Goal: Transaction & Acquisition: Purchase product/service

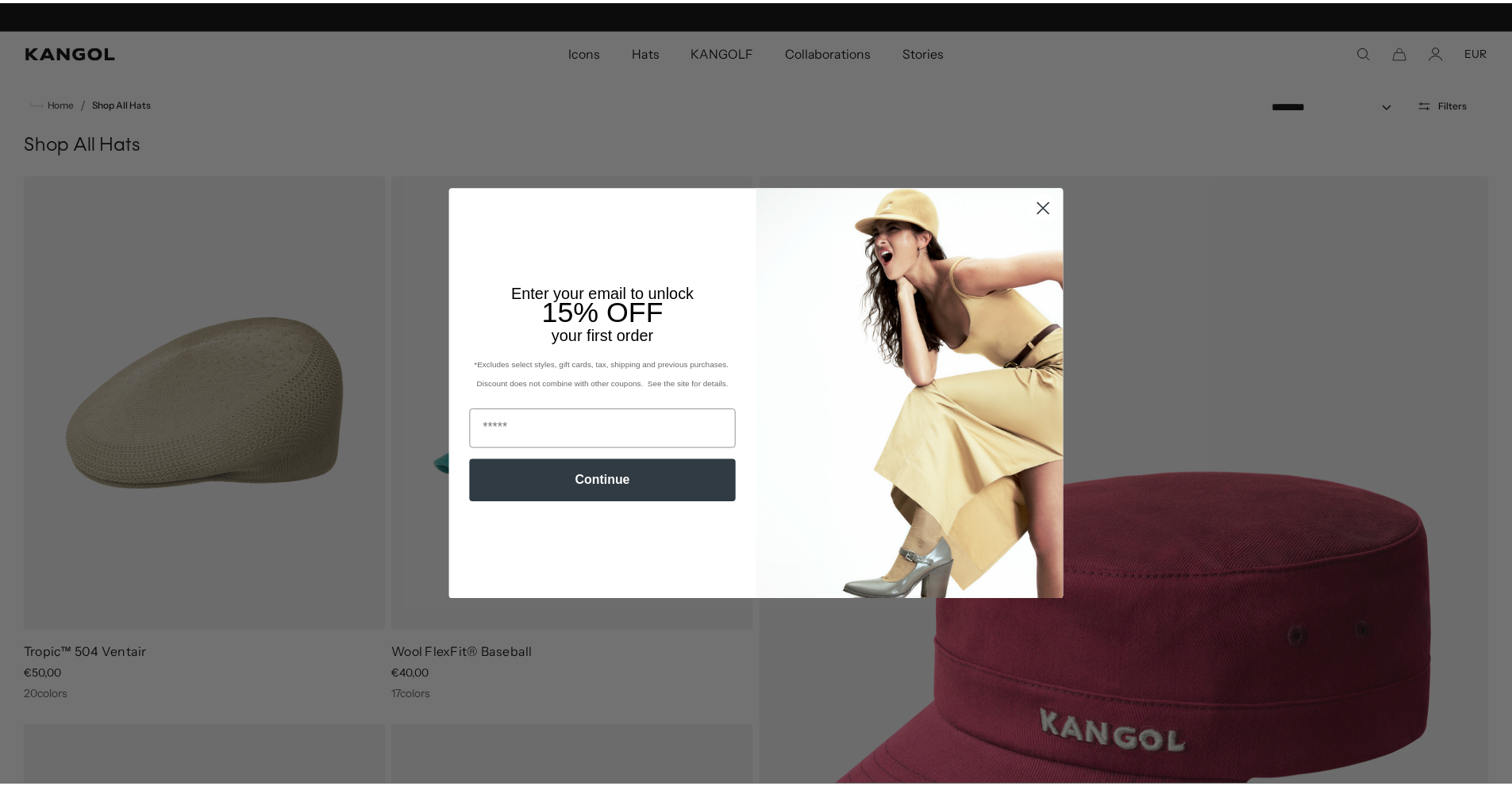
scroll to position [0, 327]
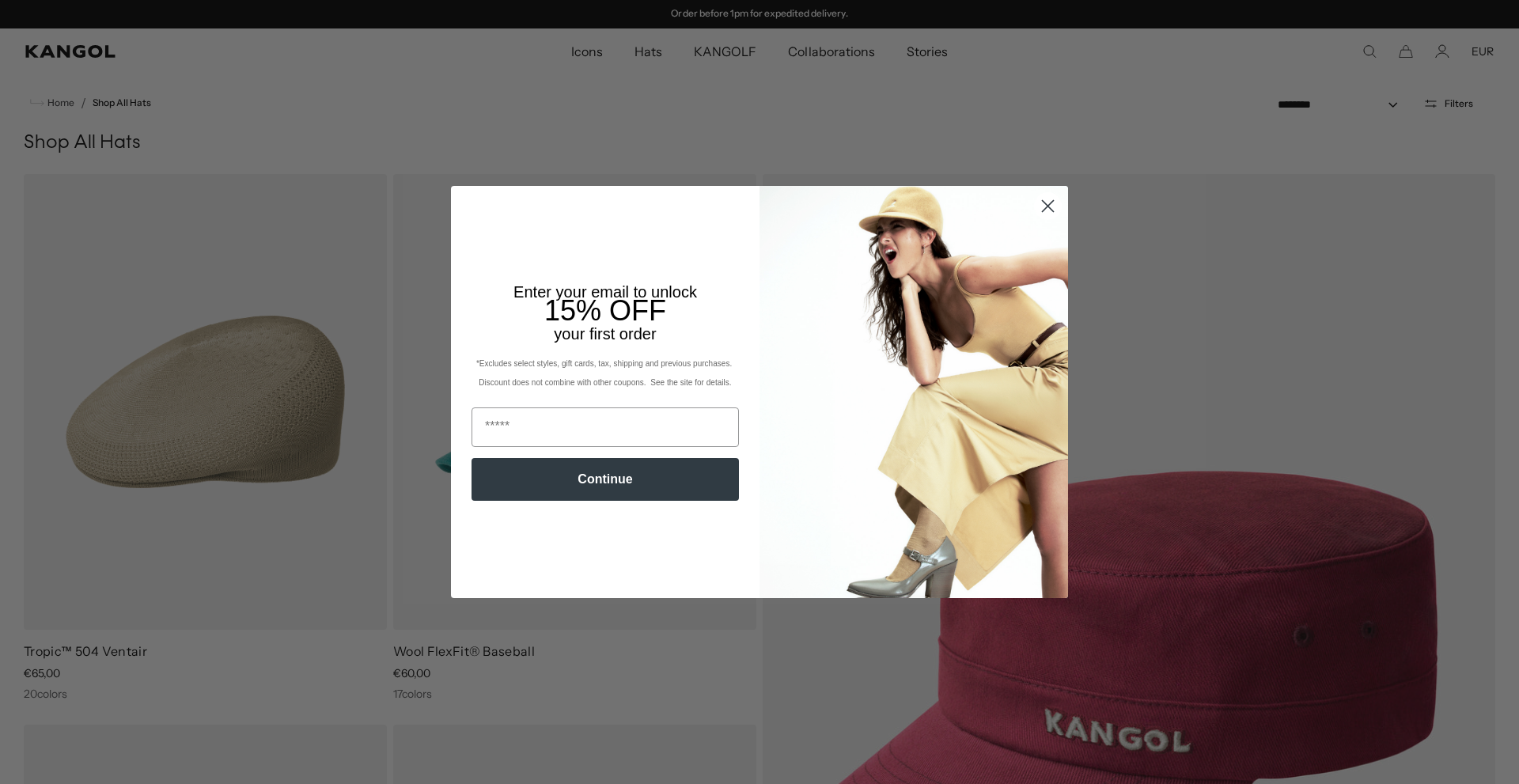
click at [1049, 219] on circle "Close dialog" at bounding box center [1048, 206] width 26 height 26
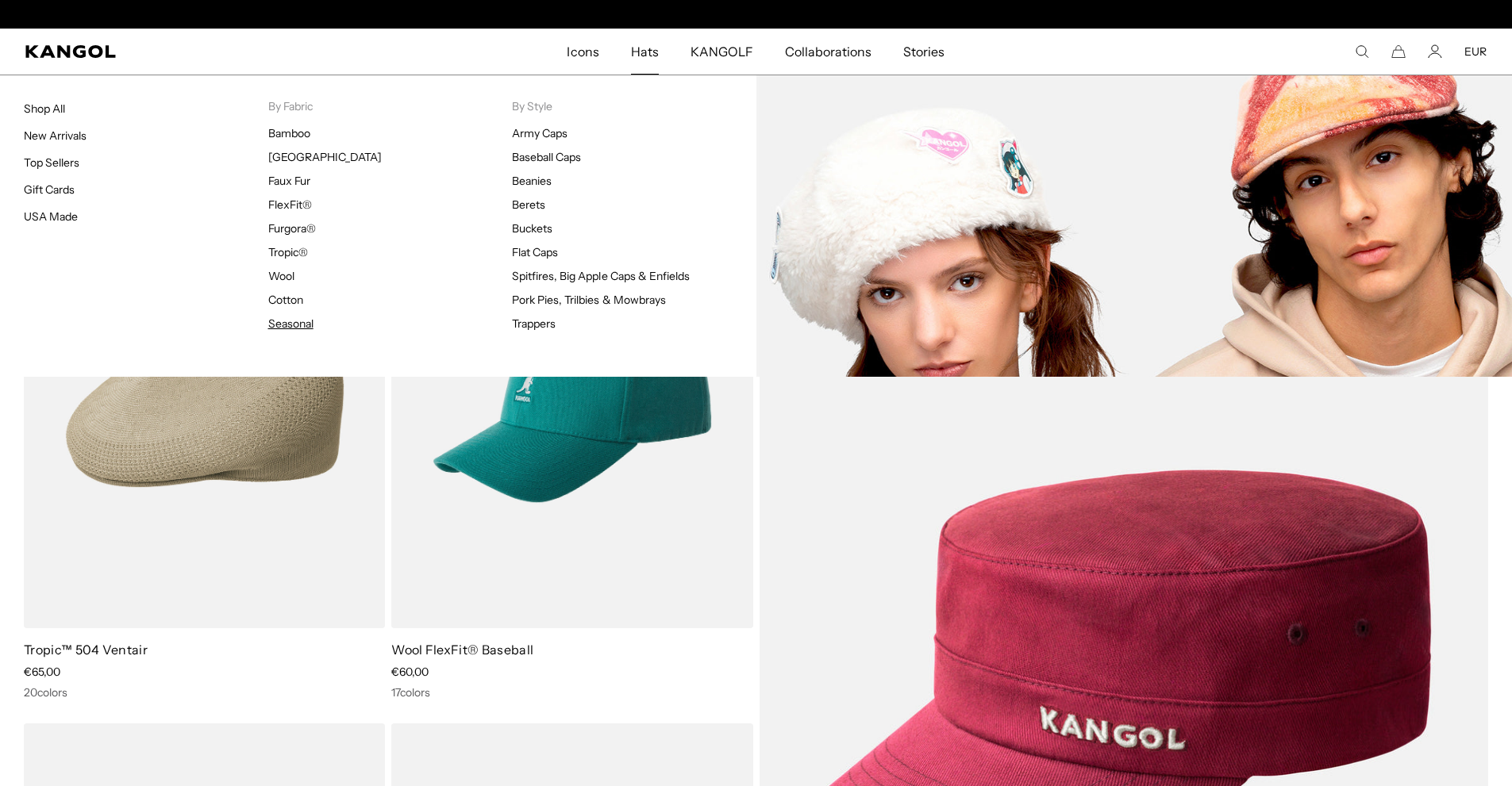
scroll to position [0, 0]
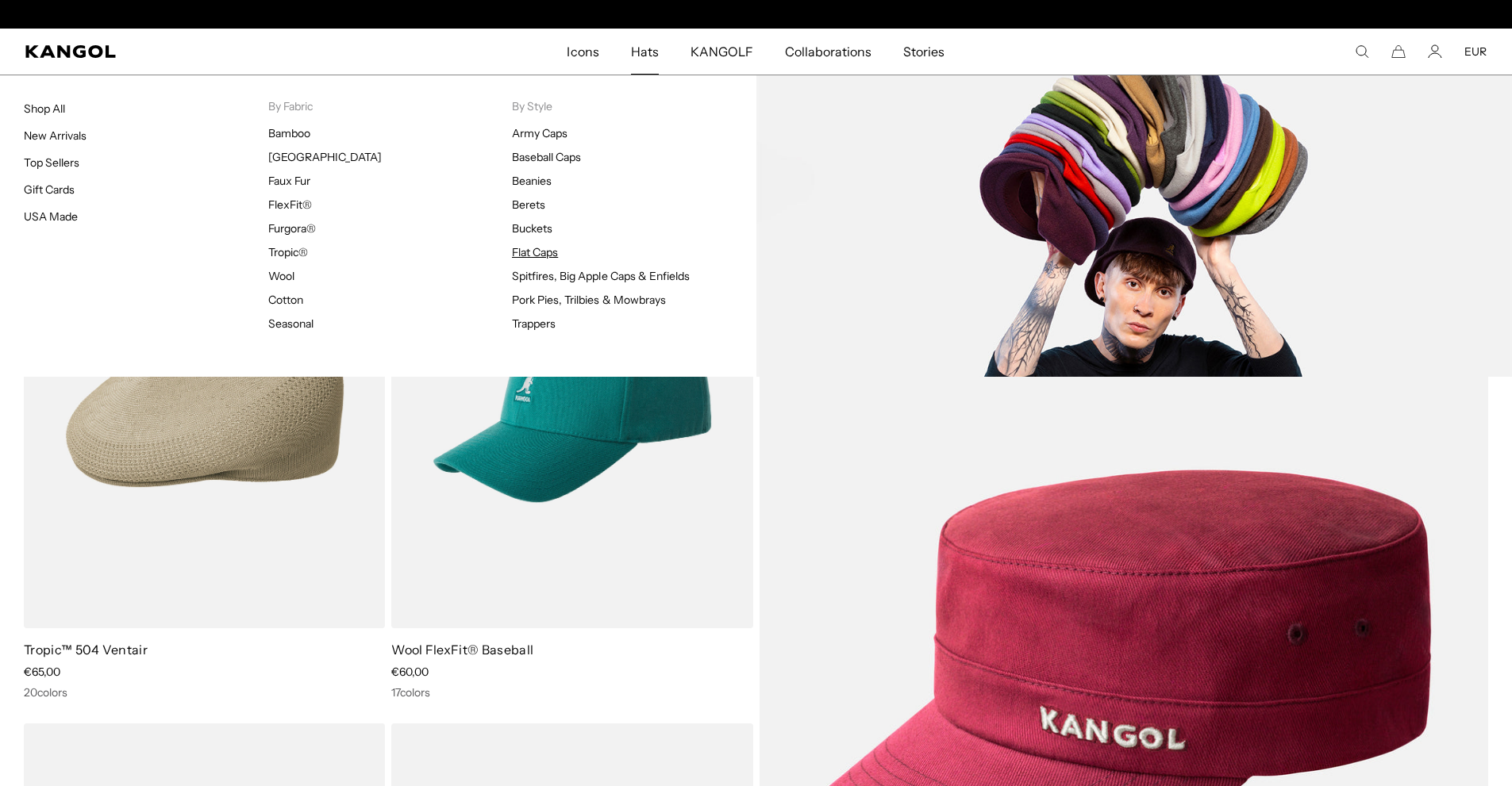
click at [537, 250] on link "Flat Caps" at bounding box center [534, 252] width 46 height 15
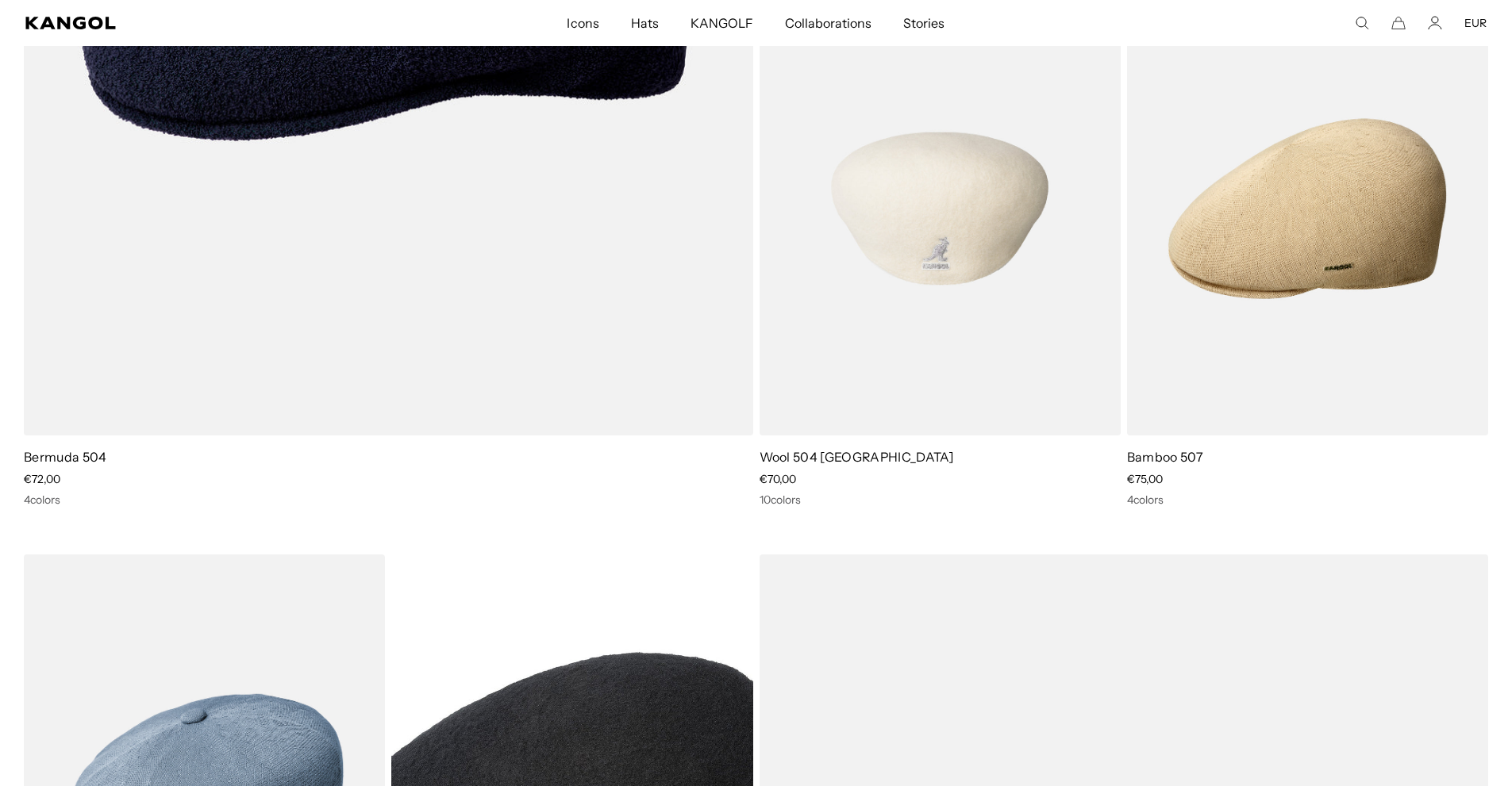
scroll to position [0, 327]
click at [915, 295] on img at bounding box center [940, 208] width 361 height 453
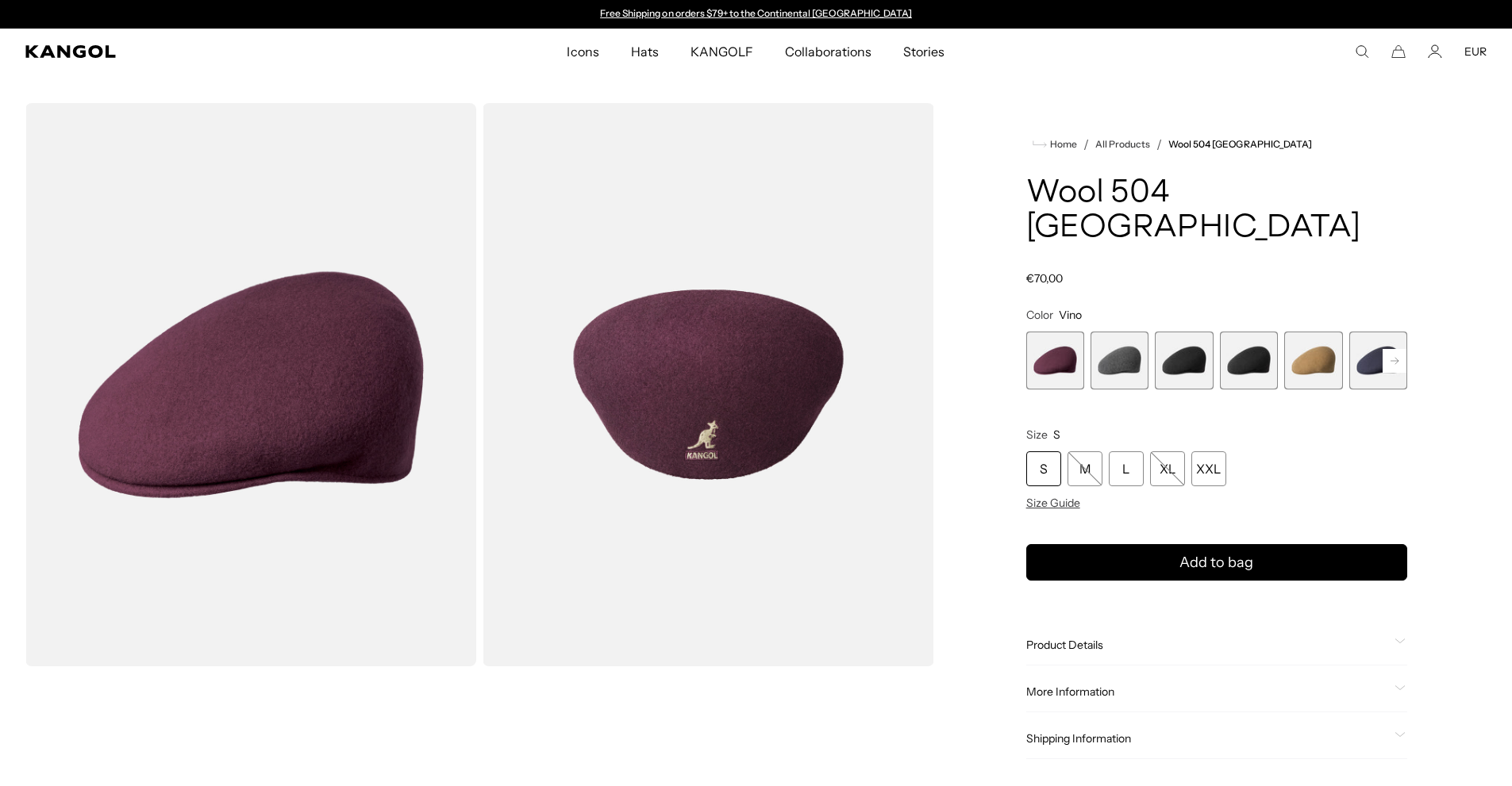
click at [1228, 332] on span "4 of 12" at bounding box center [1248, 360] width 58 height 58
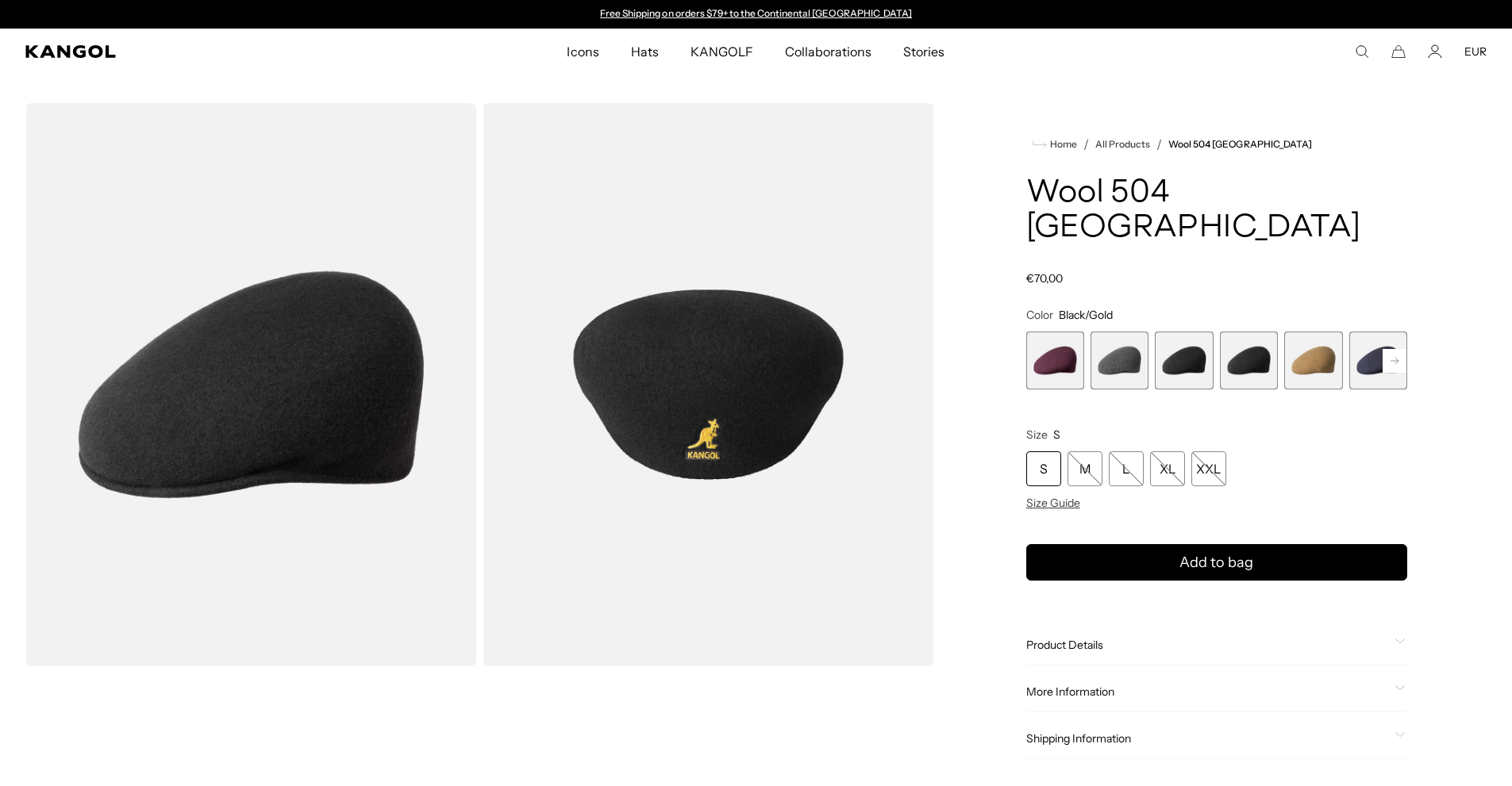
click at [1192, 332] on span "3 of 12" at bounding box center [1183, 360] width 58 height 58
click at [1254, 332] on span "4 of 12" at bounding box center [1248, 360] width 58 height 58
click at [1181, 335] on span "3 of 12" at bounding box center [1183, 360] width 58 height 58
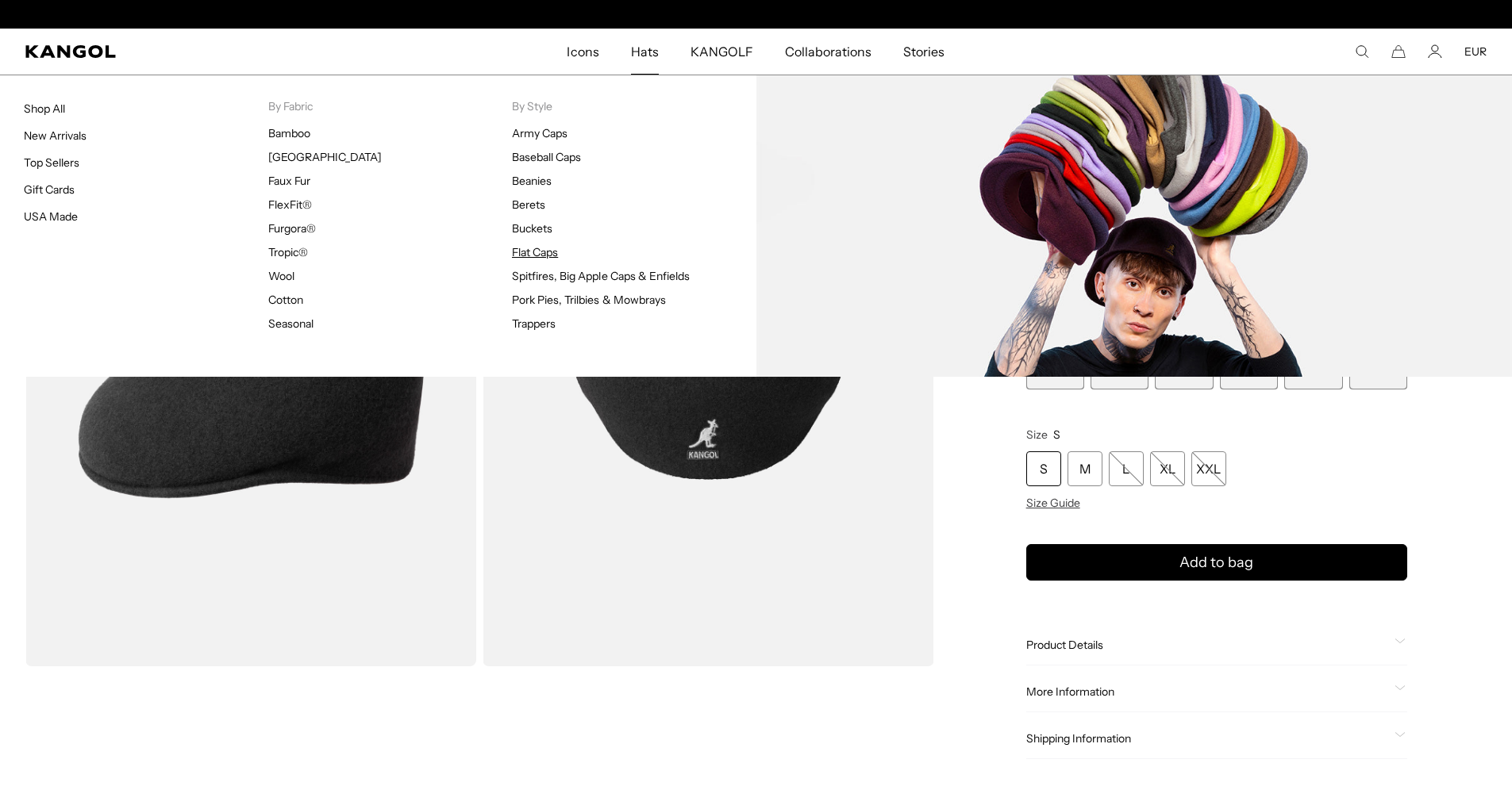
click at [540, 253] on link "Flat Caps" at bounding box center [534, 252] width 46 height 15
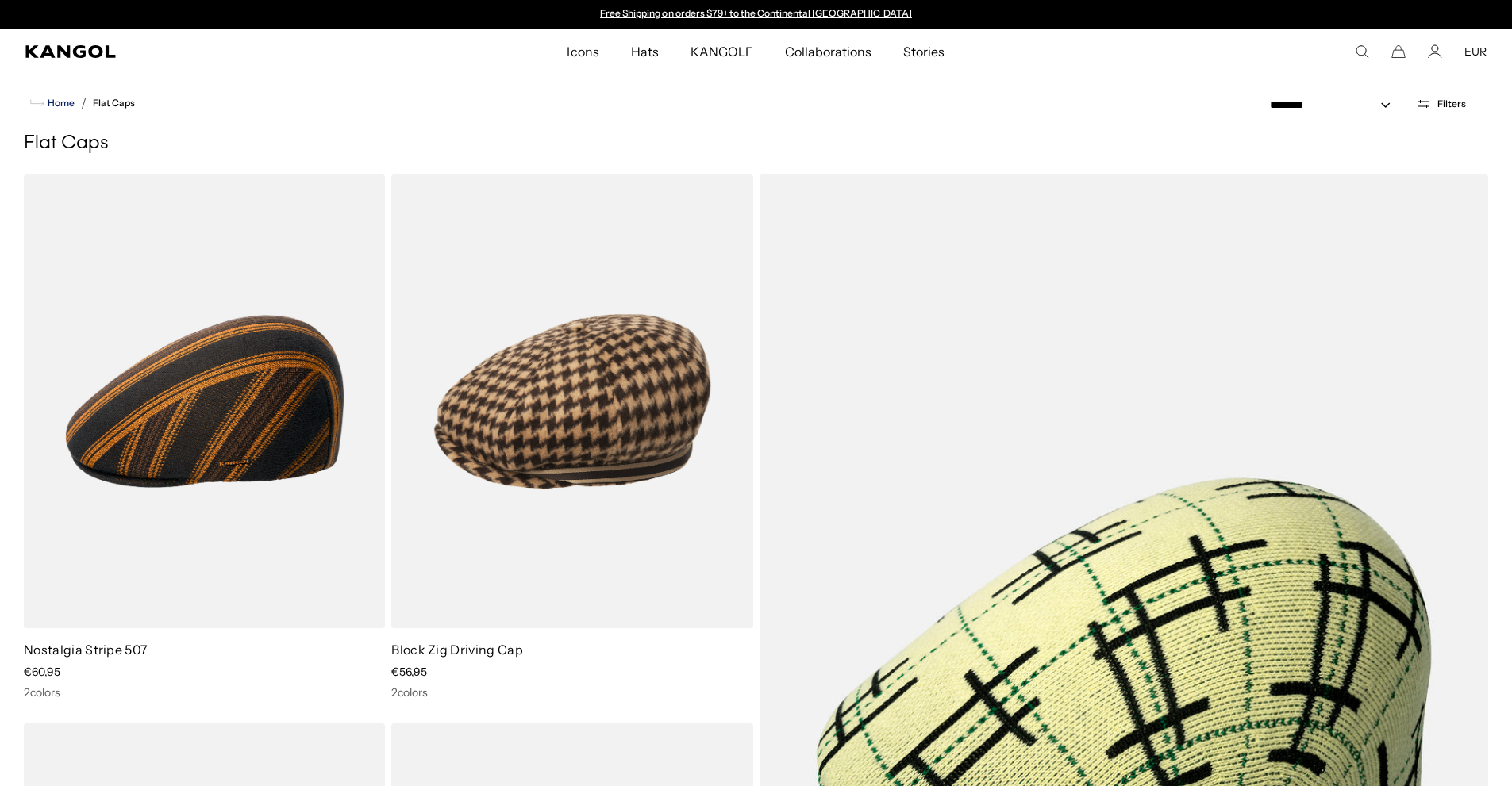
click at [53, 102] on span "Home" at bounding box center [59, 103] width 30 height 11
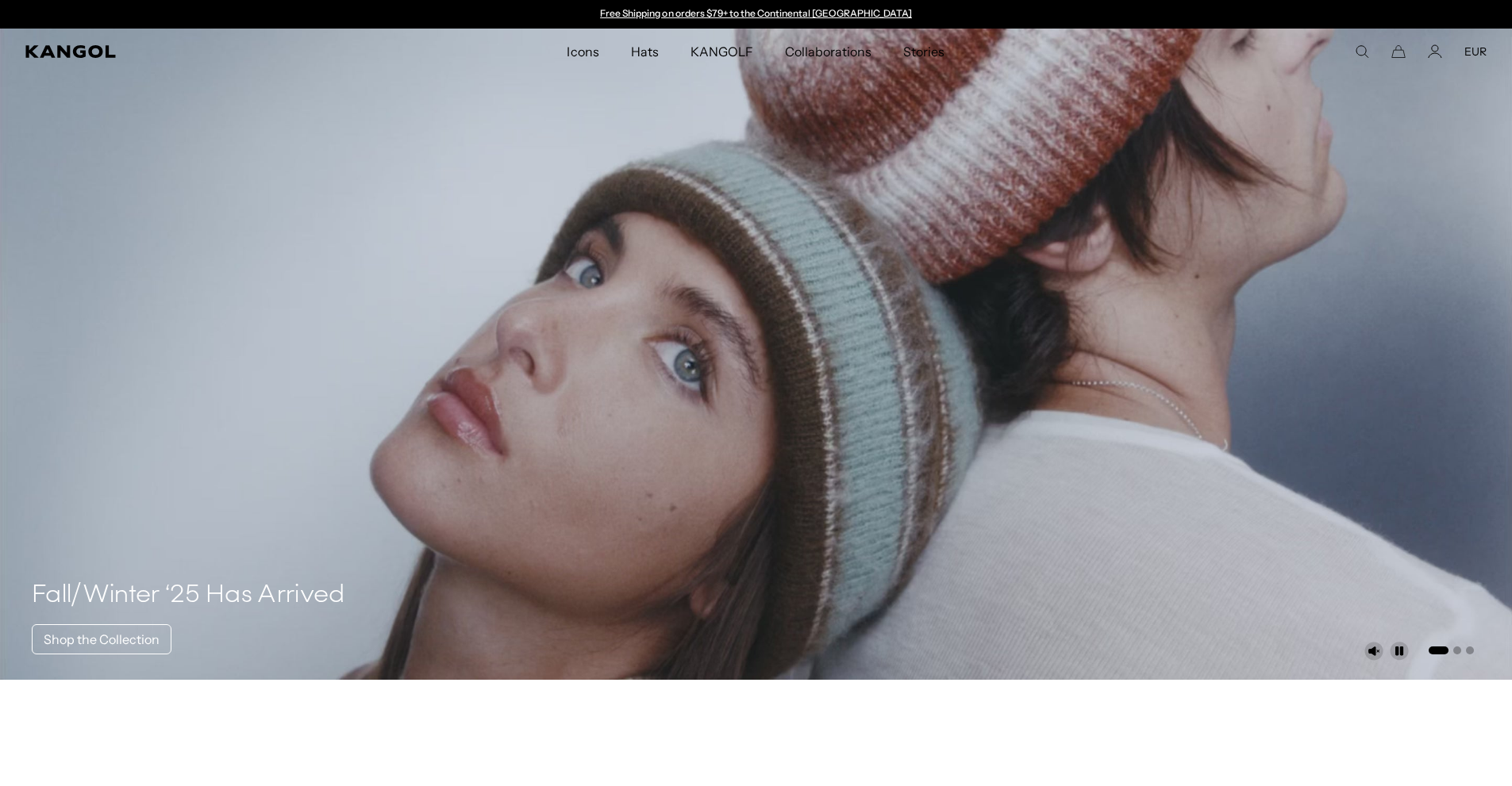
click at [1368, 49] on icon "Search here" at bounding box center [1362, 51] width 15 height 15
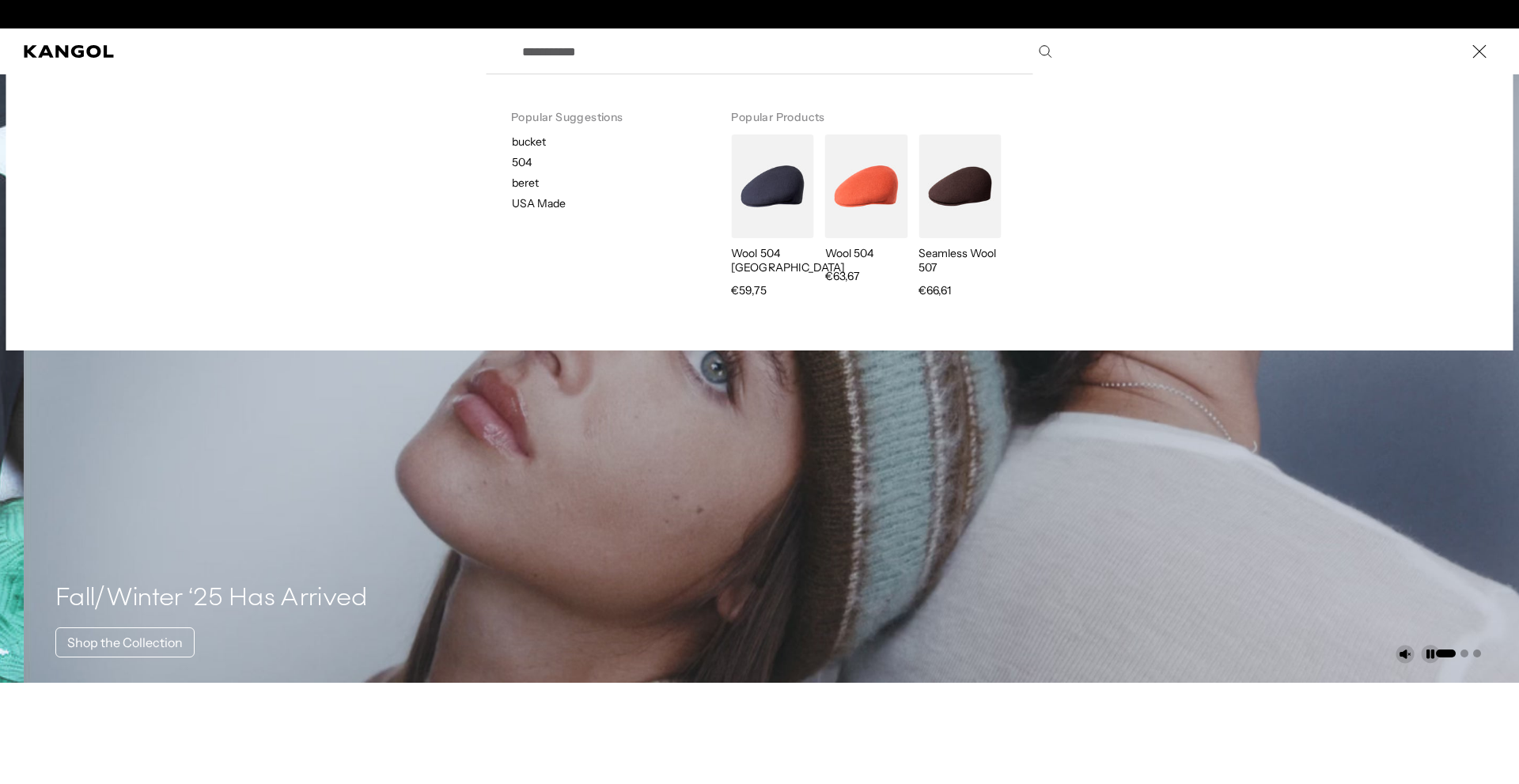
scroll to position [0, 326]
click at [643, 61] on input "Search here" at bounding box center [786, 52] width 547 height 40
click at [643, 42] on input "Search here" at bounding box center [786, 52] width 547 height 40
click at [762, 174] on img "Search here" at bounding box center [773, 186] width 83 height 103
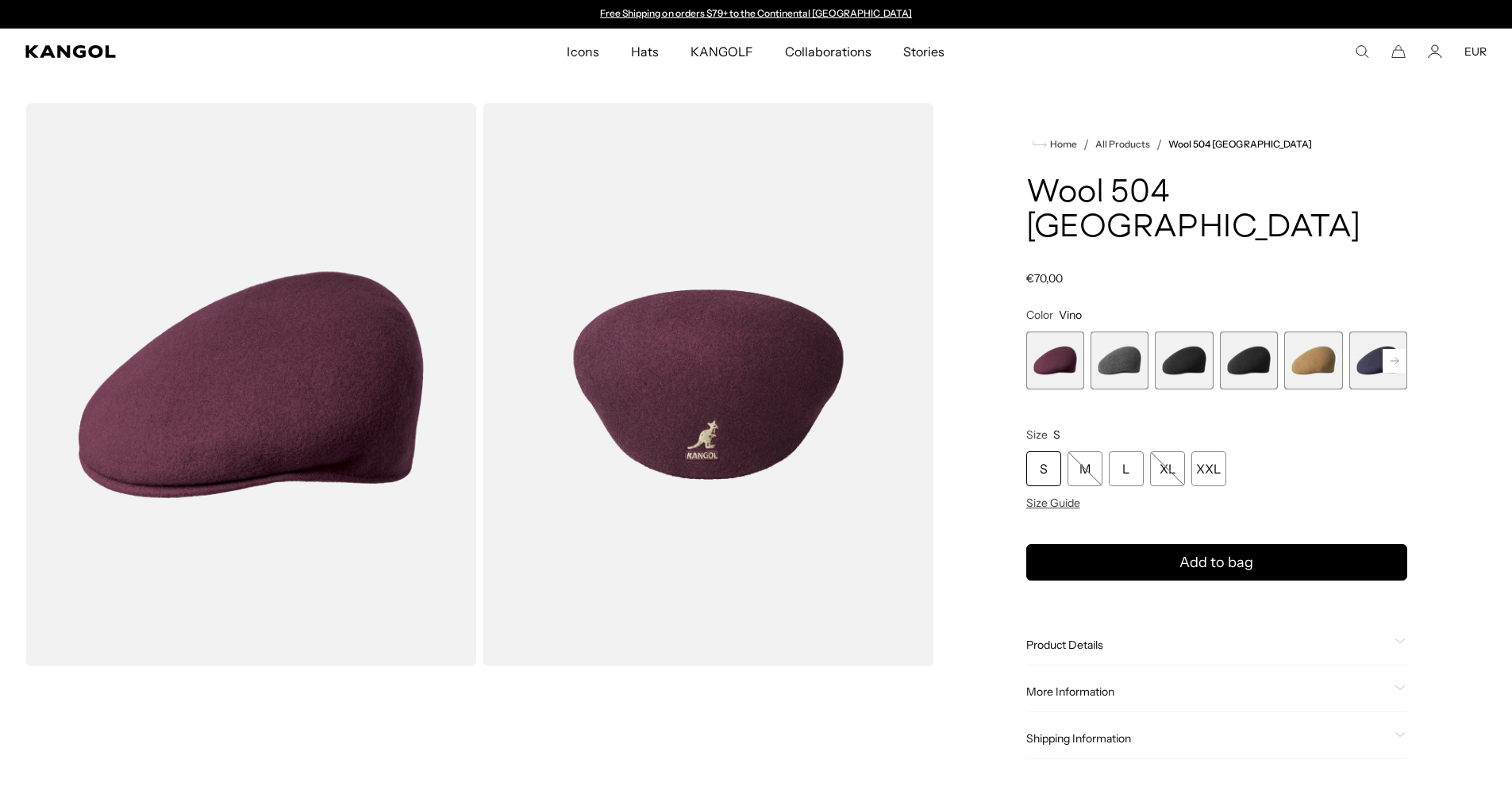
click at [1256, 334] on span "4 of 12" at bounding box center [1248, 360] width 58 height 58
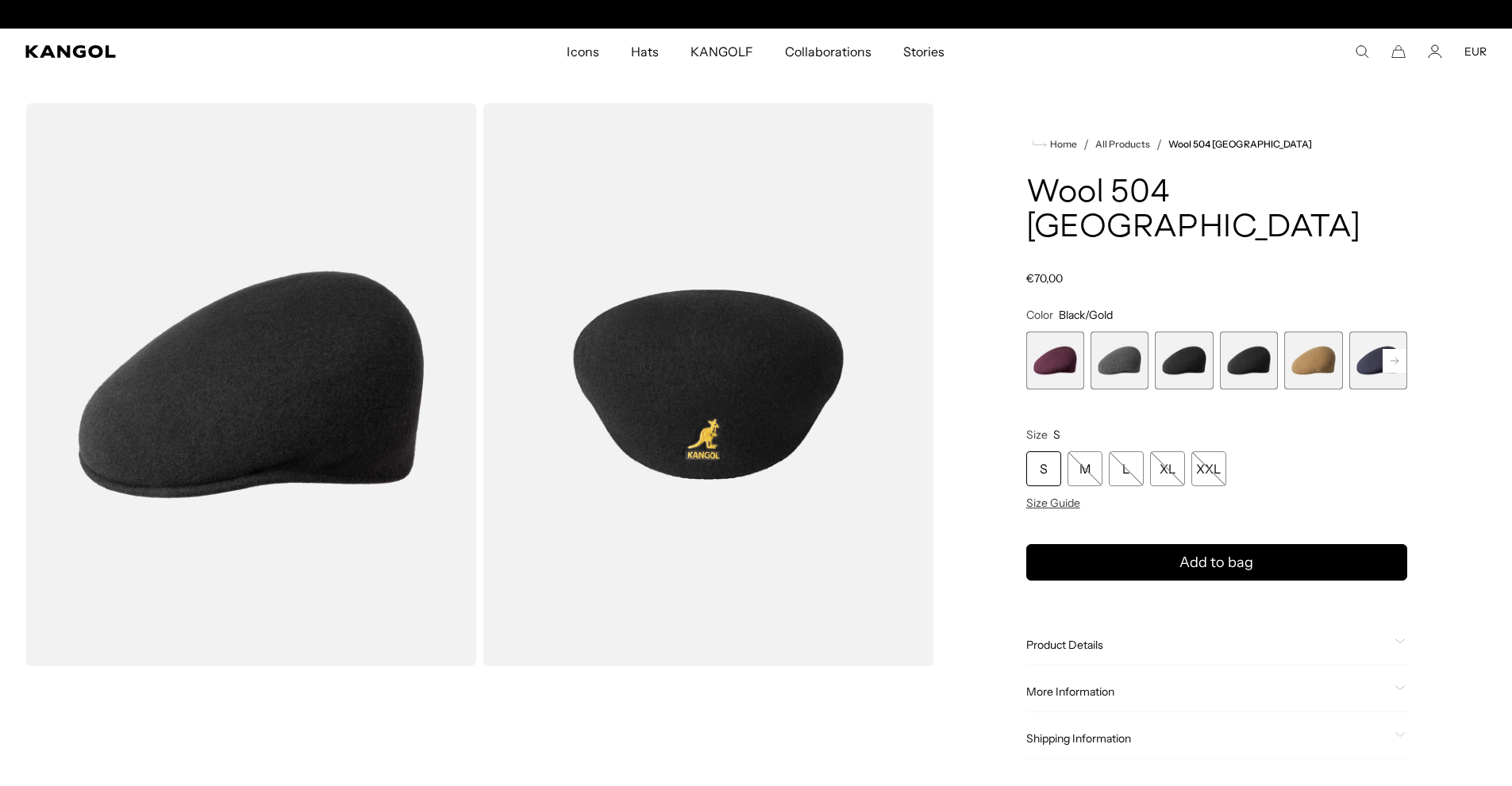
scroll to position [0, 327]
click at [1209, 332] on span "3 of 12" at bounding box center [1183, 360] width 58 height 58
click at [1051, 496] on span "Size Guide" at bounding box center [1053, 503] width 54 height 15
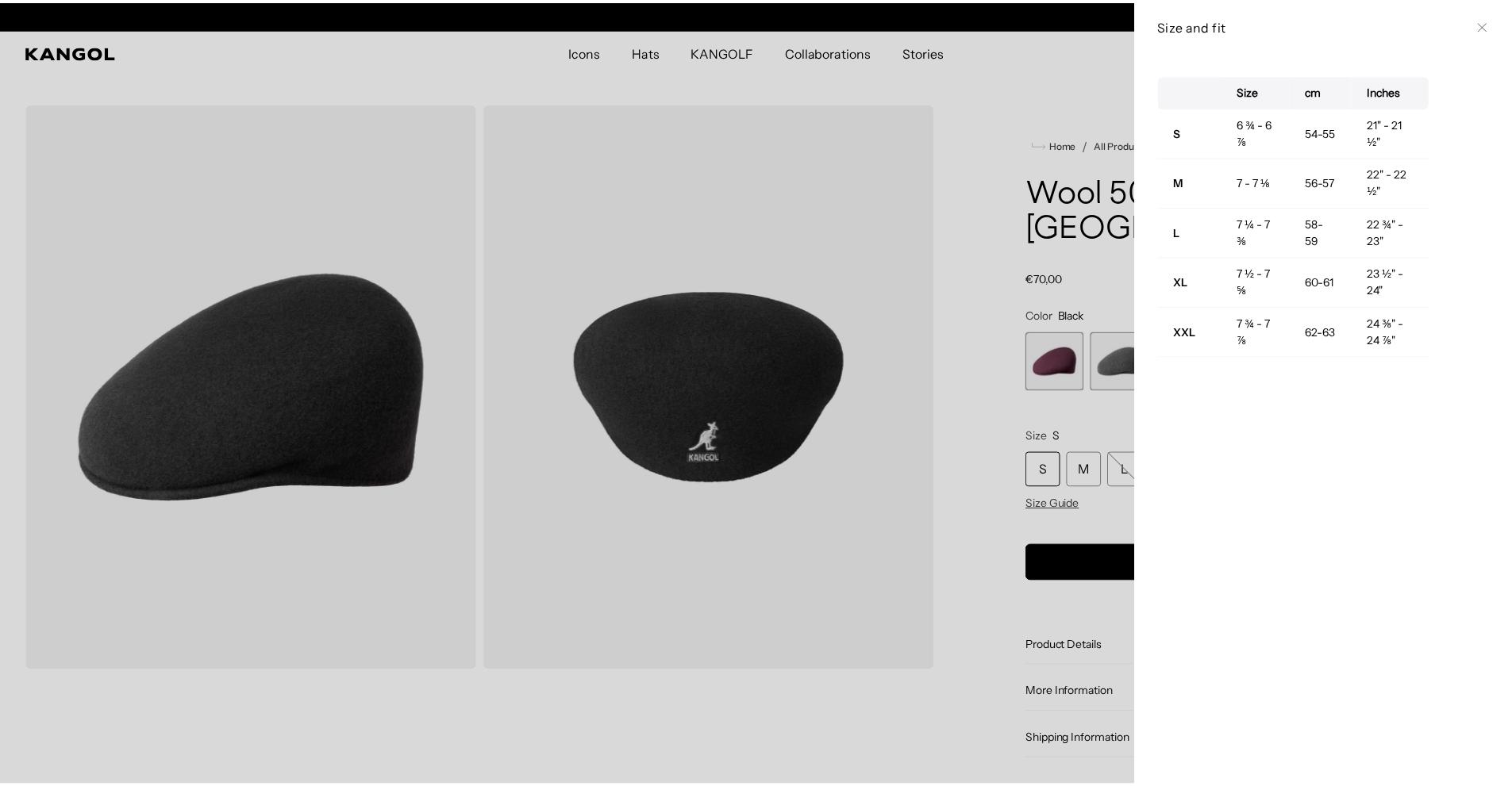
scroll to position [0, 327]
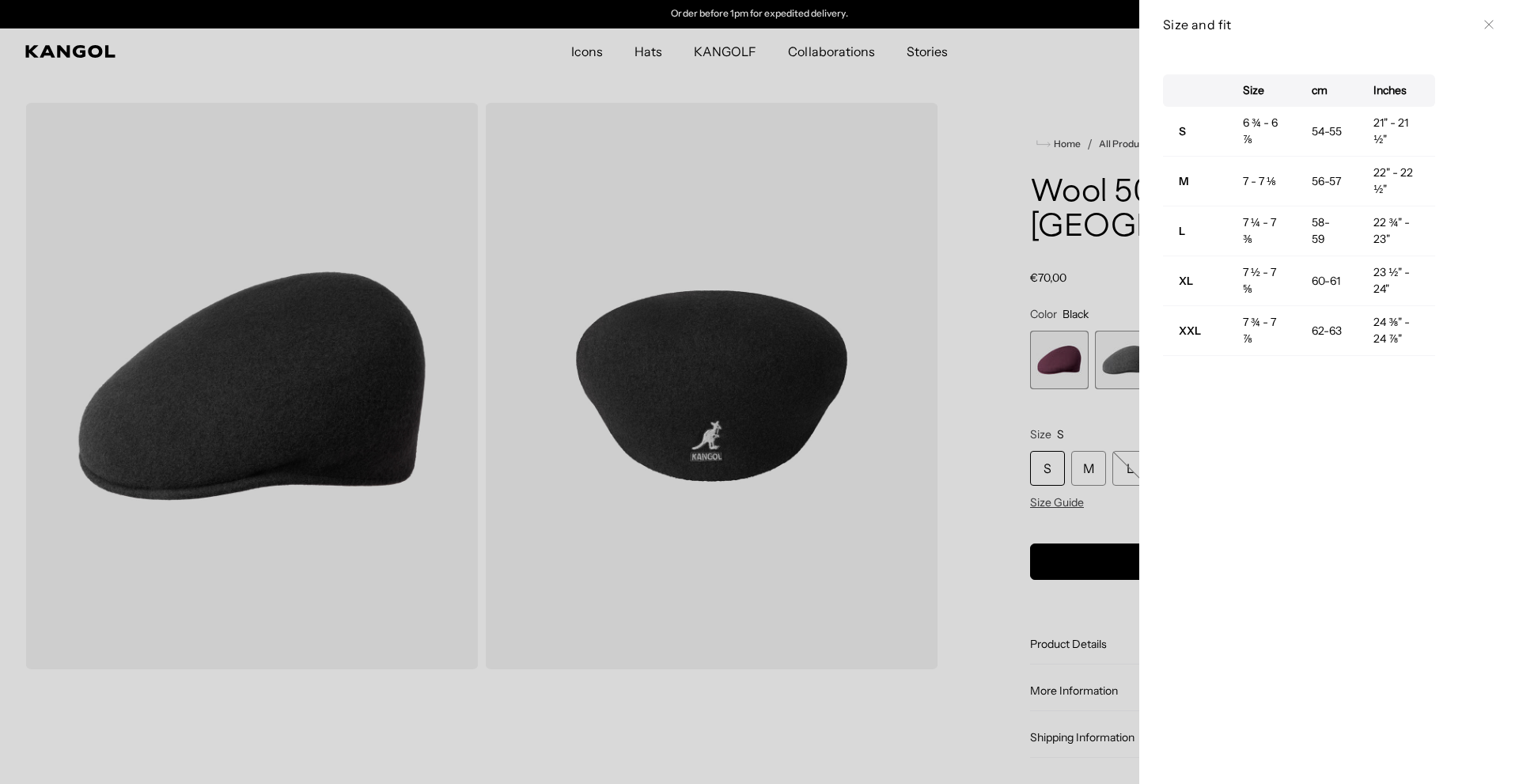
click at [1054, 403] on div at bounding box center [759, 392] width 1519 height 784
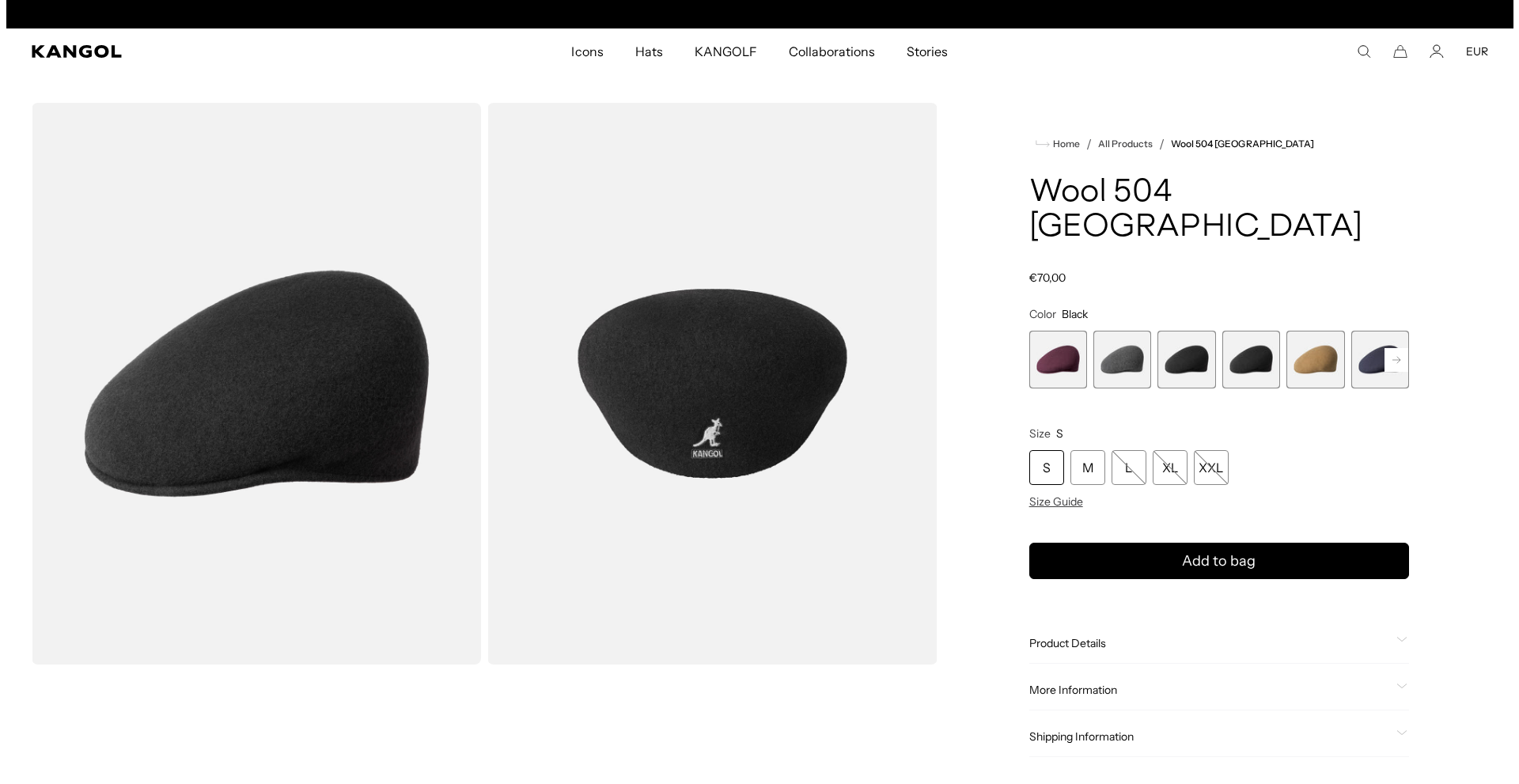
scroll to position [0, 0]
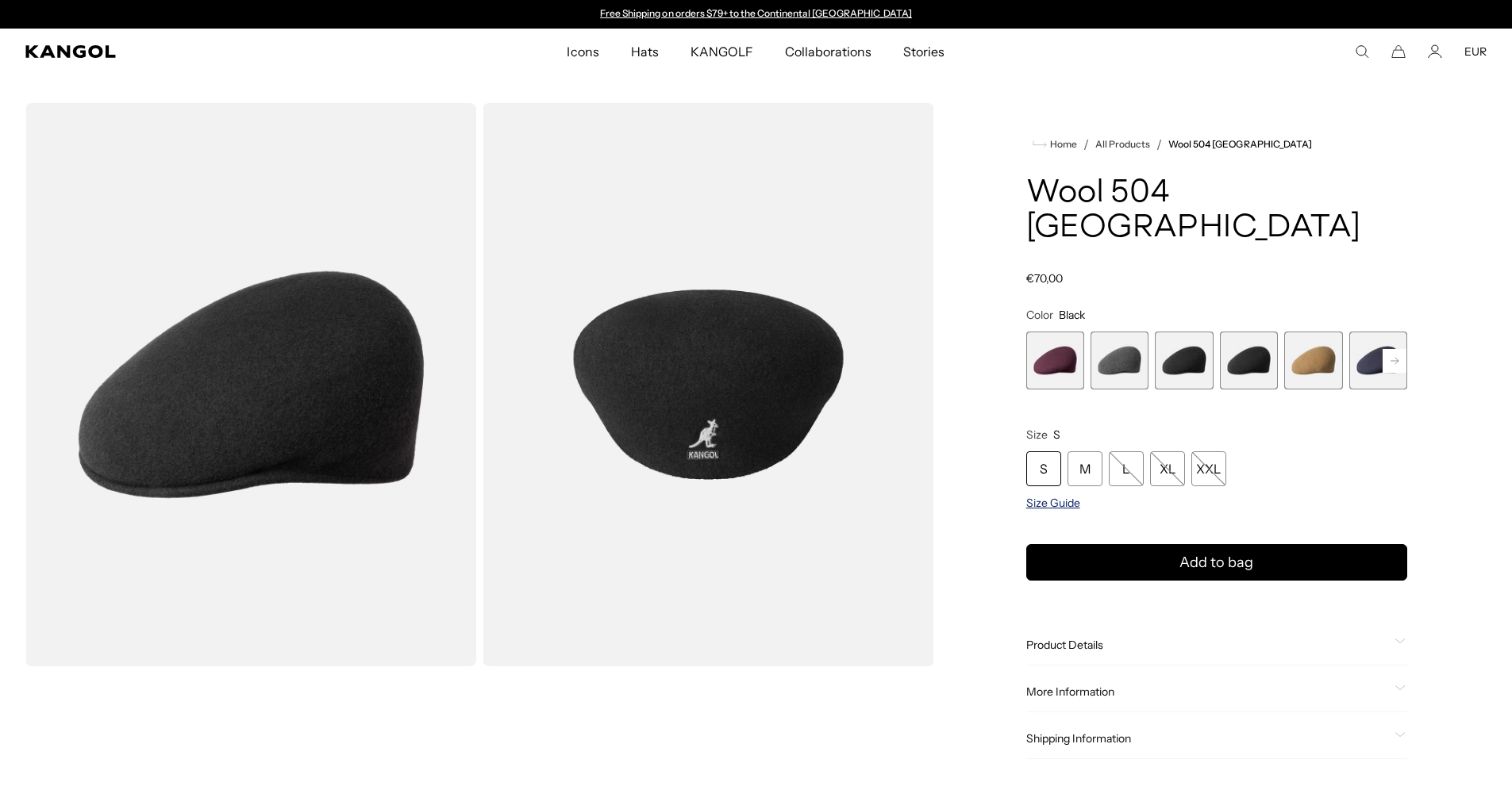
click at [1045, 496] on span "Size Guide" at bounding box center [1053, 503] width 54 height 15
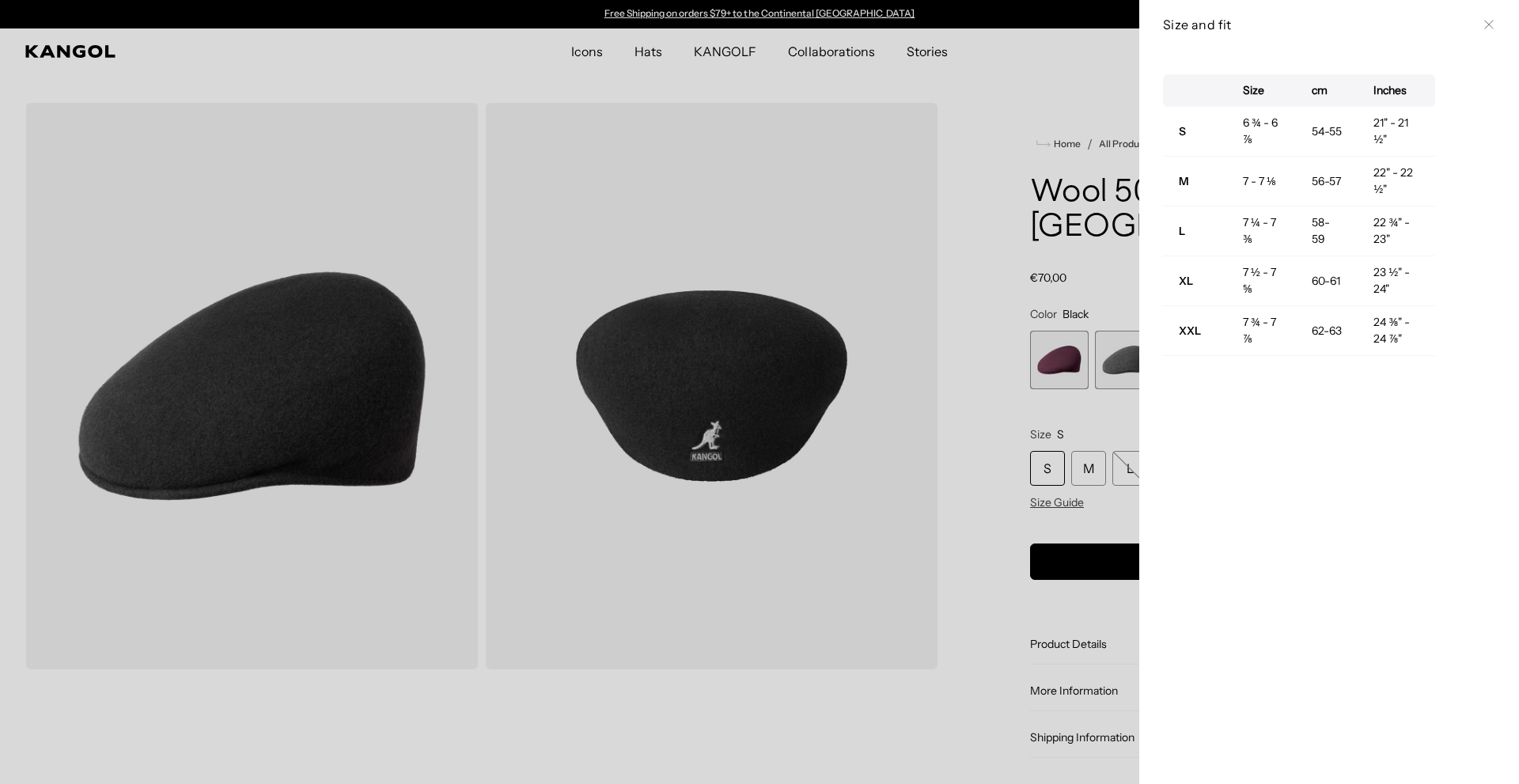
click at [1029, 391] on div at bounding box center [759, 392] width 1519 height 784
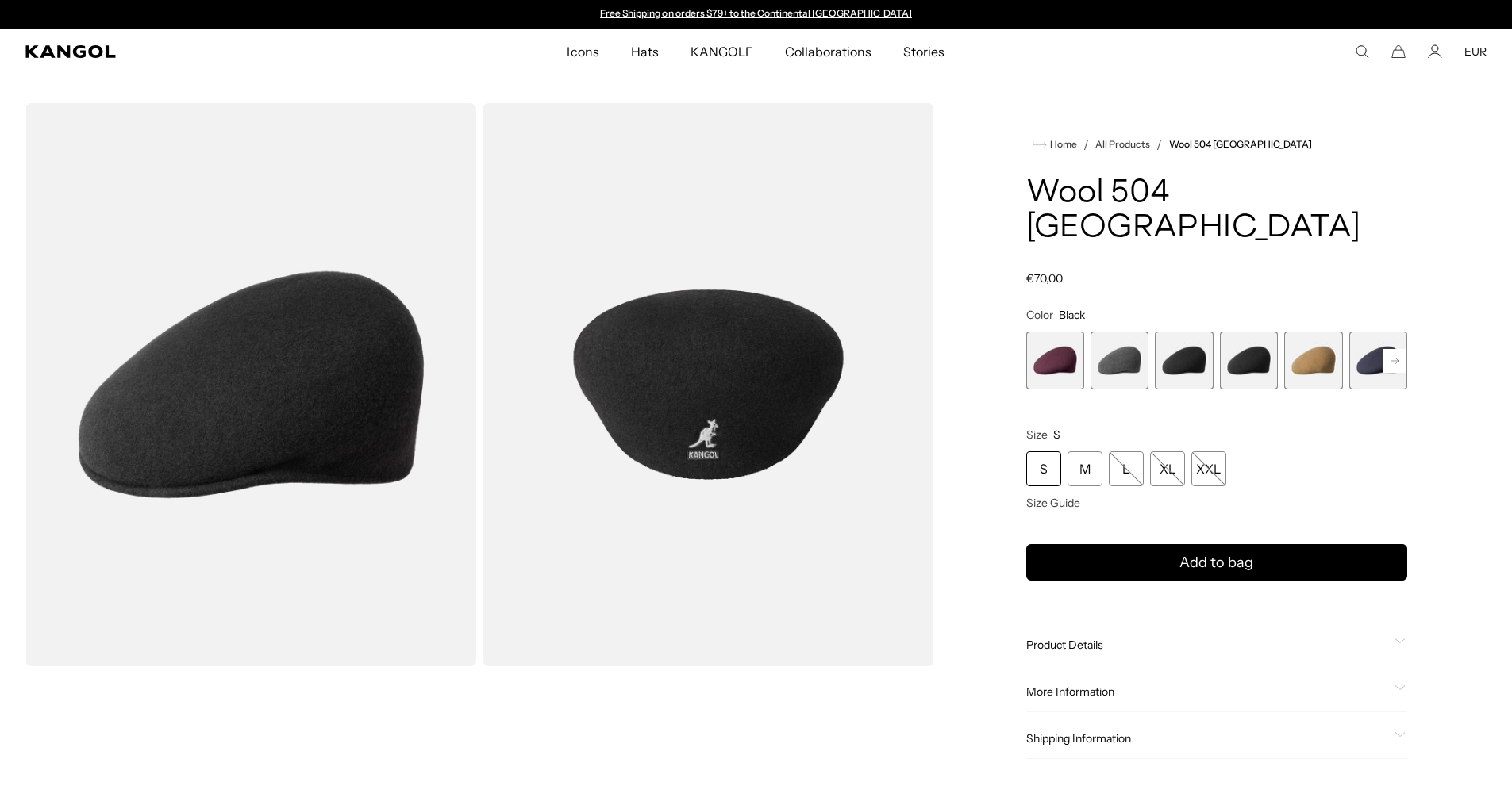
click at [1239, 334] on span "4 of 12" at bounding box center [1248, 360] width 58 height 58
click at [1299, 332] on span "5 of 12" at bounding box center [1312, 360] width 58 height 58
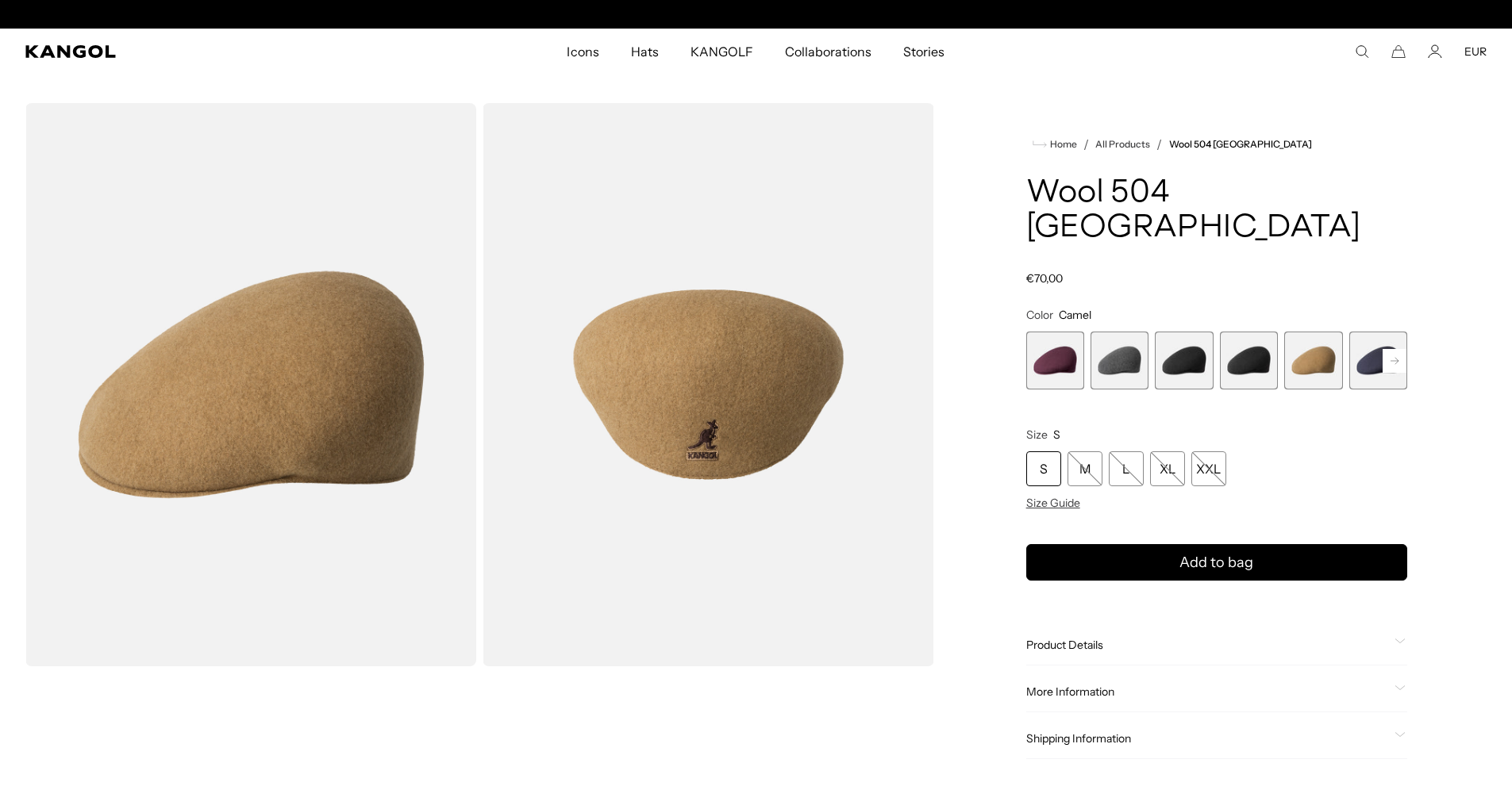
click at [1325, 332] on span "5 of 12" at bounding box center [1312, 360] width 58 height 58
click at [1388, 349] on rect at bounding box center [1394, 361] width 24 height 24
click at [1317, 332] on span "6 of 12" at bounding box center [1312, 360] width 58 height 58
click at [1361, 332] on span "7 of 12" at bounding box center [1377, 360] width 58 height 58
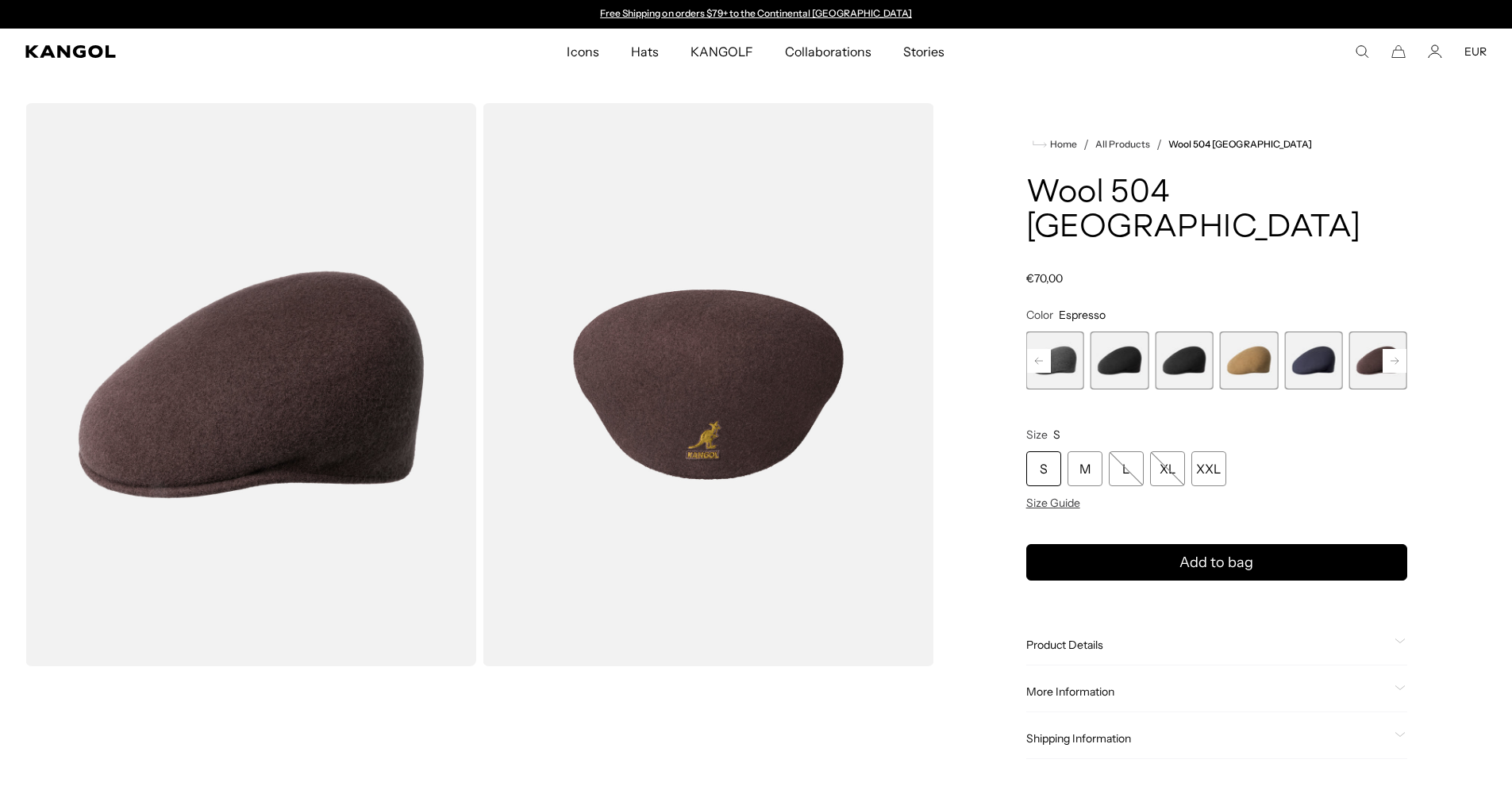
click at [1141, 332] on span "3 of 12" at bounding box center [1119, 360] width 58 height 58
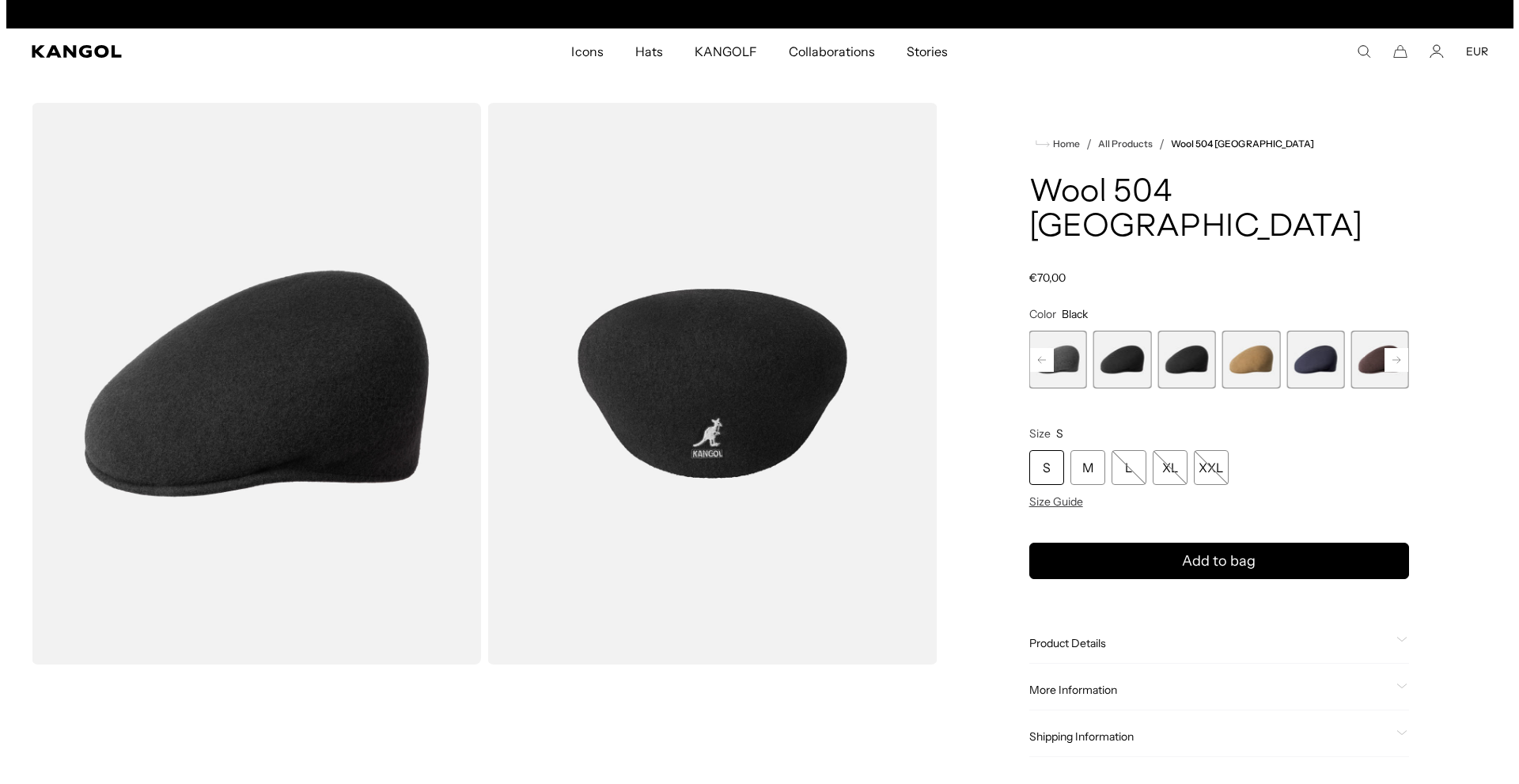
scroll to position [0, 326]
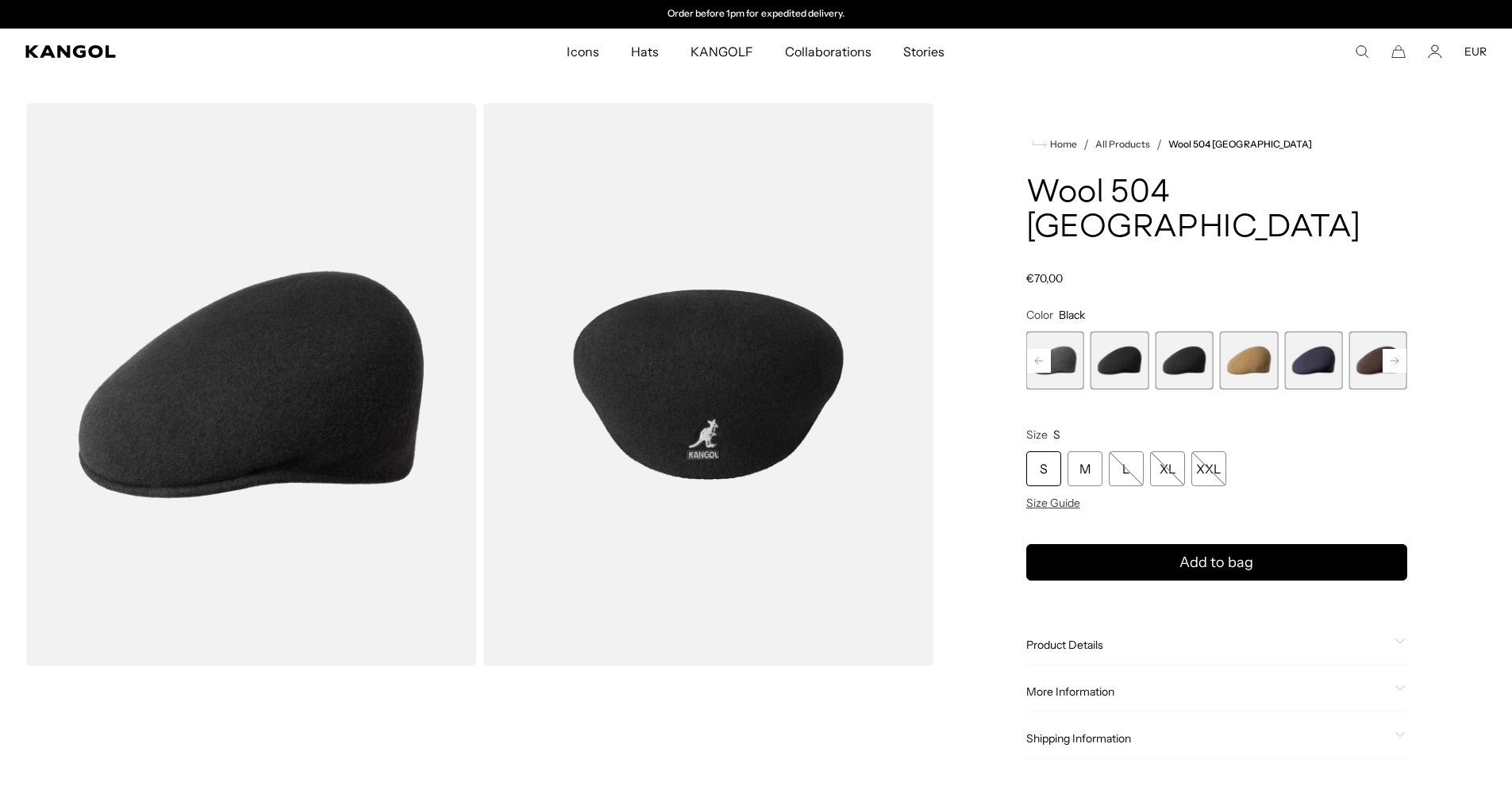
click at [667, 371] on img "Gallery Viewer" at bounding box center [708, 384] width 451 height 563
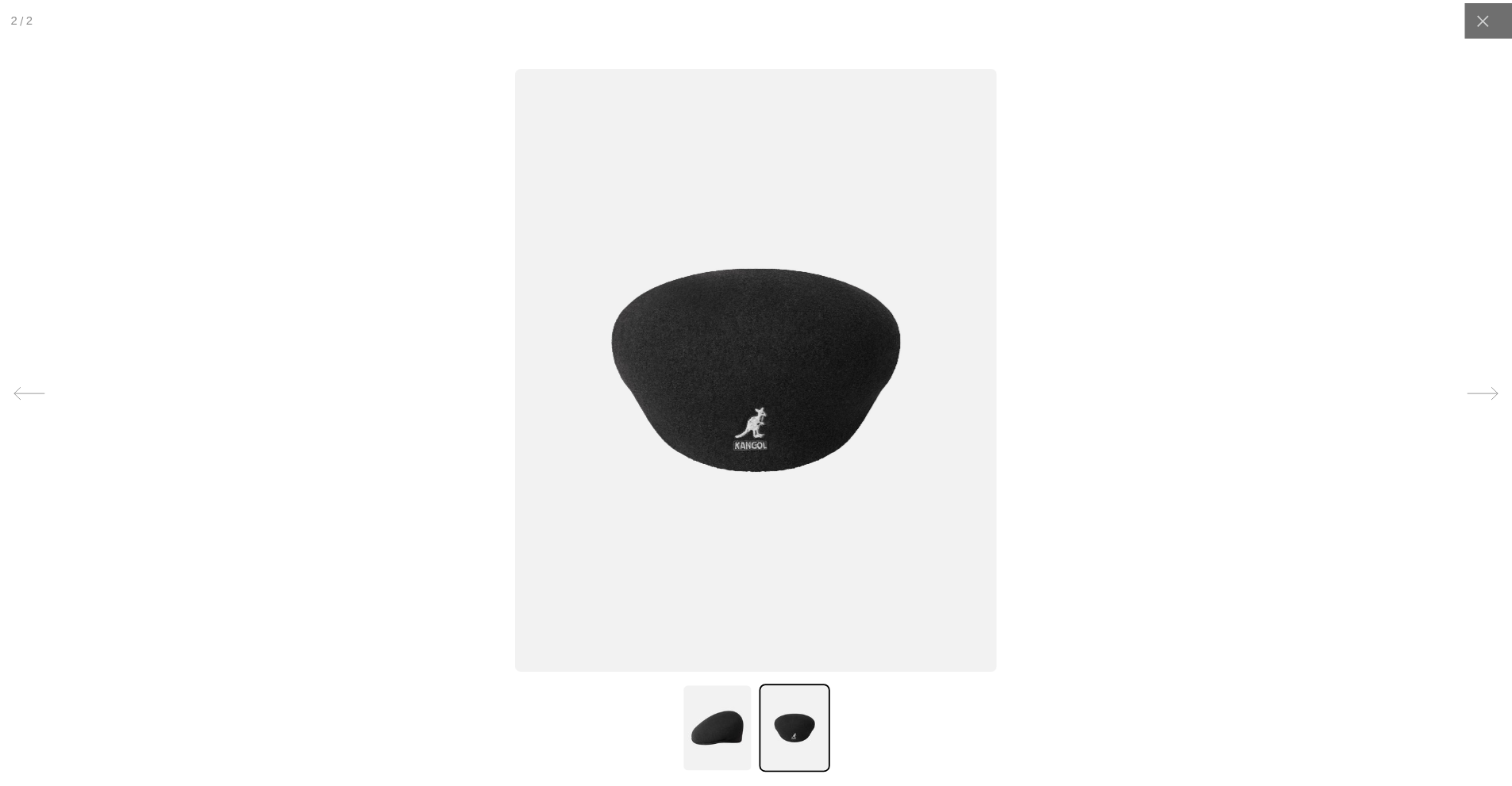
scroll to position [0, 0]
click at [705, 706] on img at bounding box center [722, 730] width 72 height 89
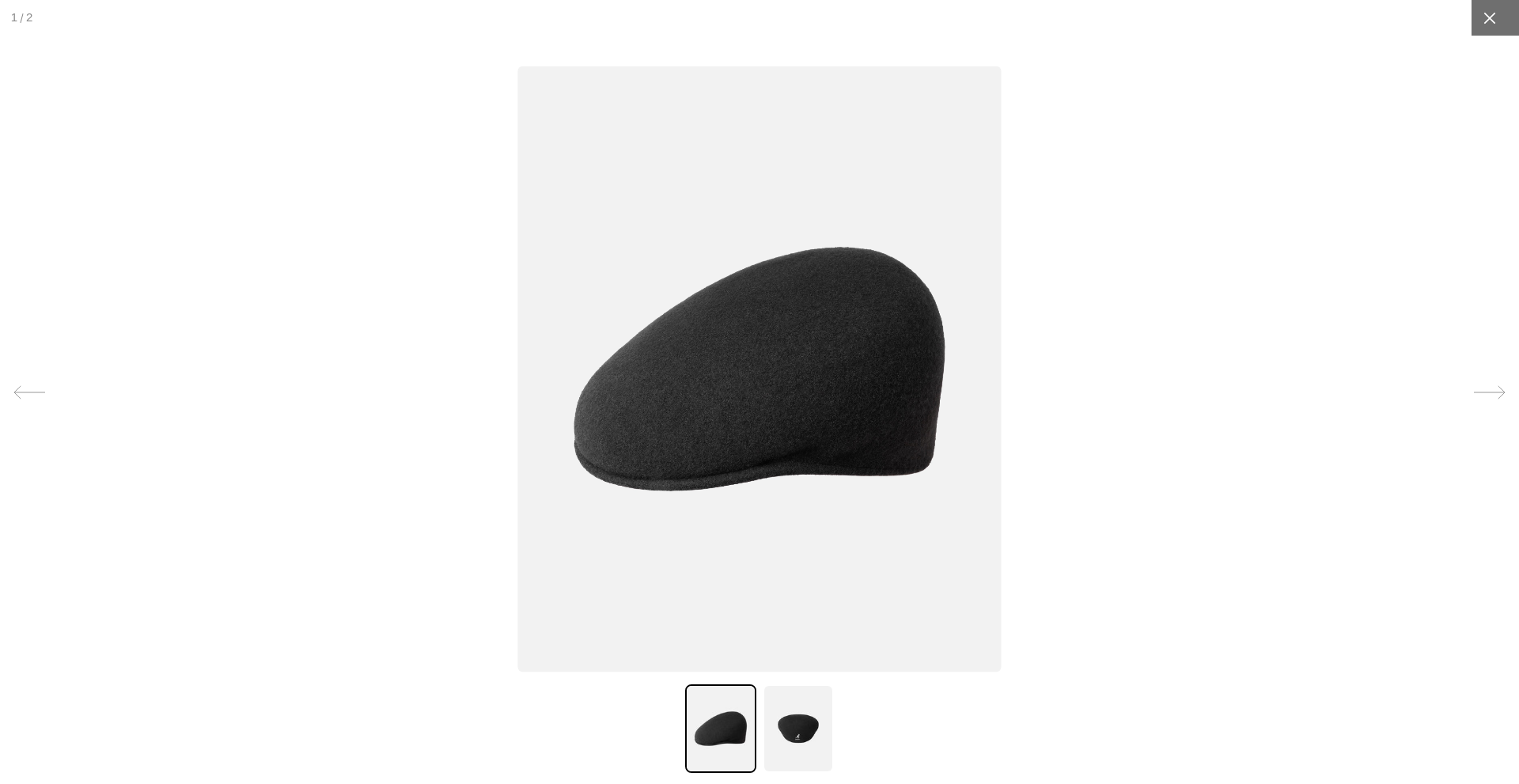
click at [1472, 16] on div at bounding box center [1489, 17] width 35 height 35
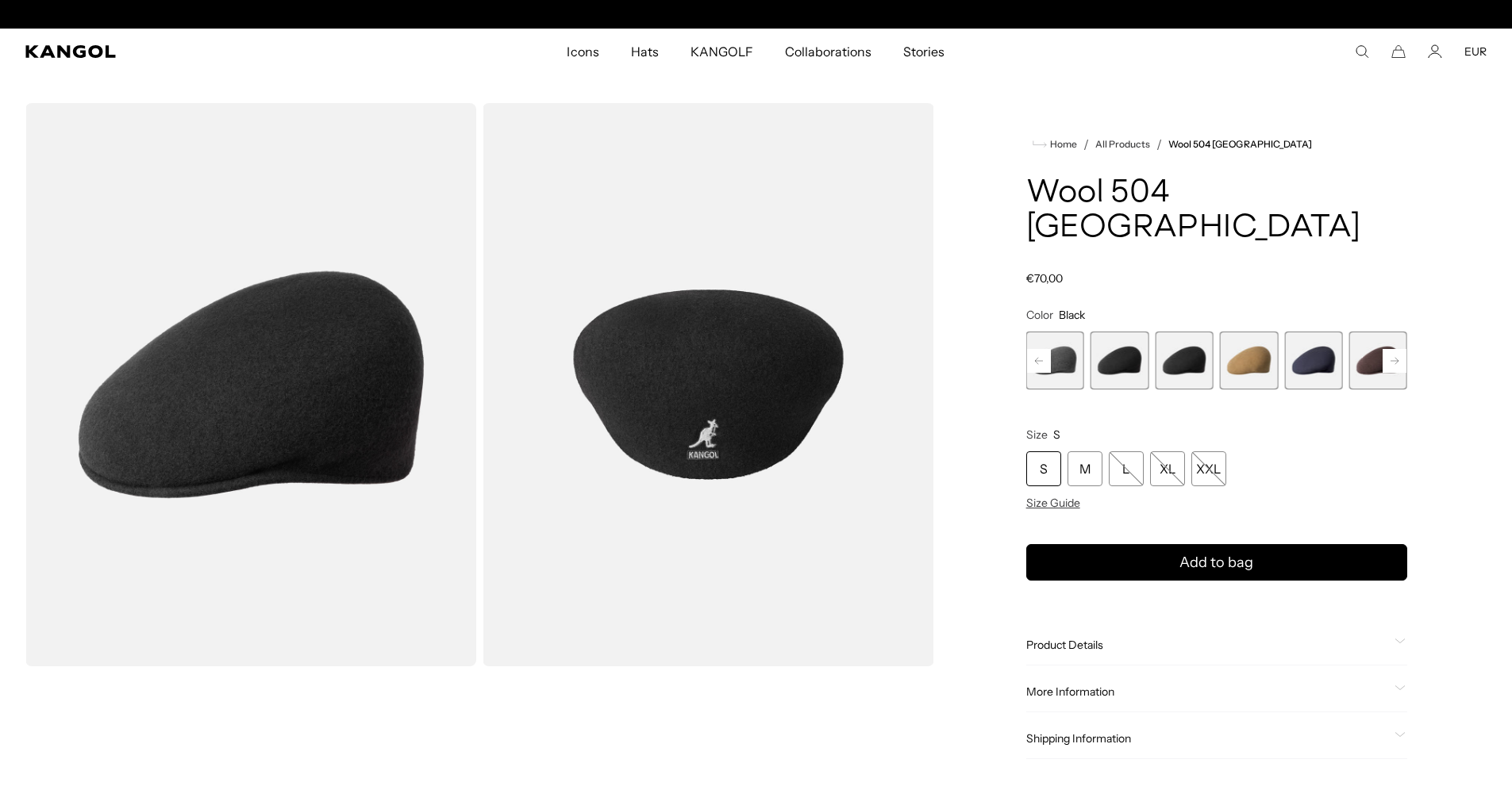
scroll to position [0, 327]
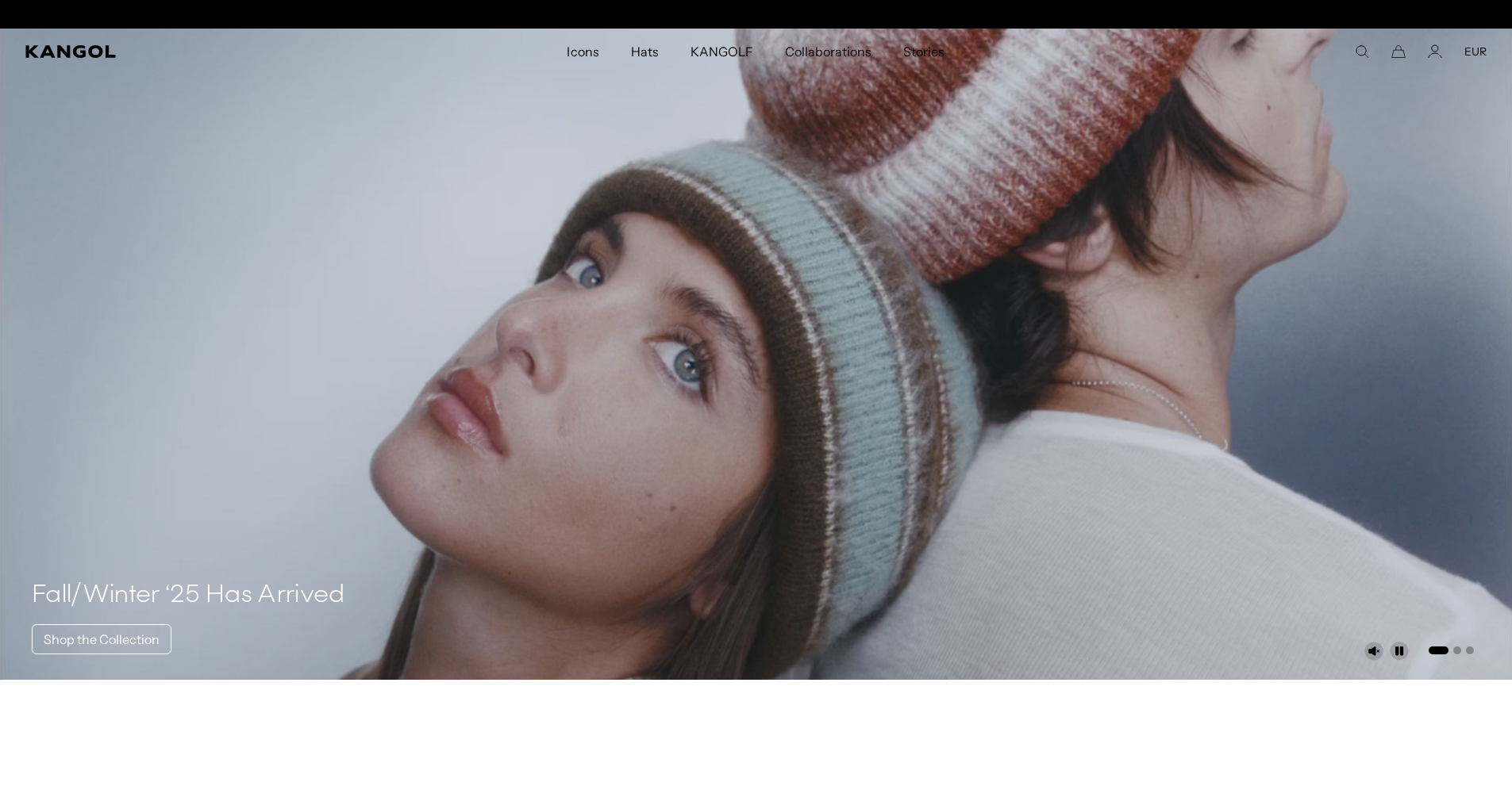
click at [1364, 52] on icon "Search here" at bounding box center [1362, 51] width 15 height 15
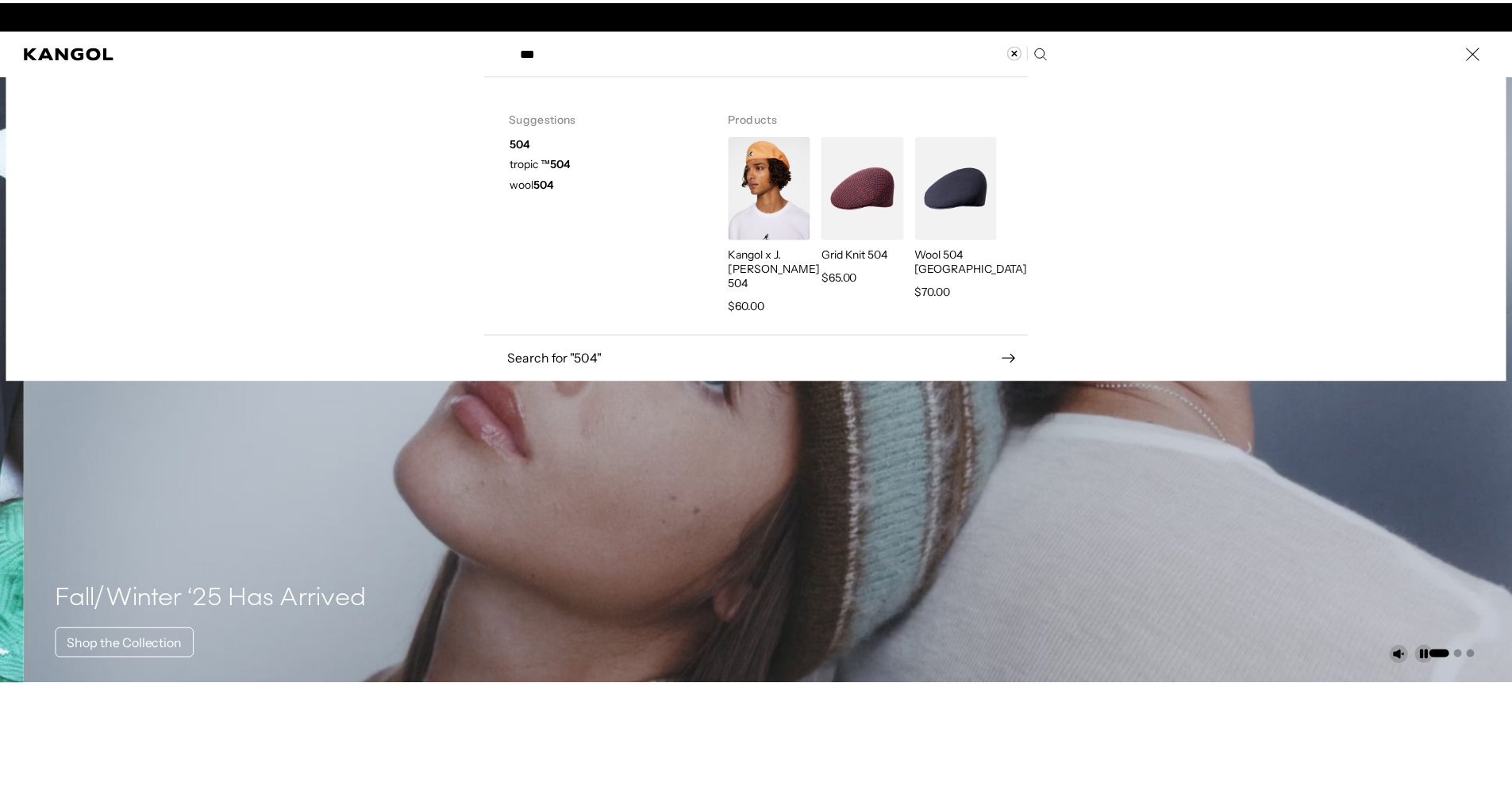
scroll to position [0, 327]
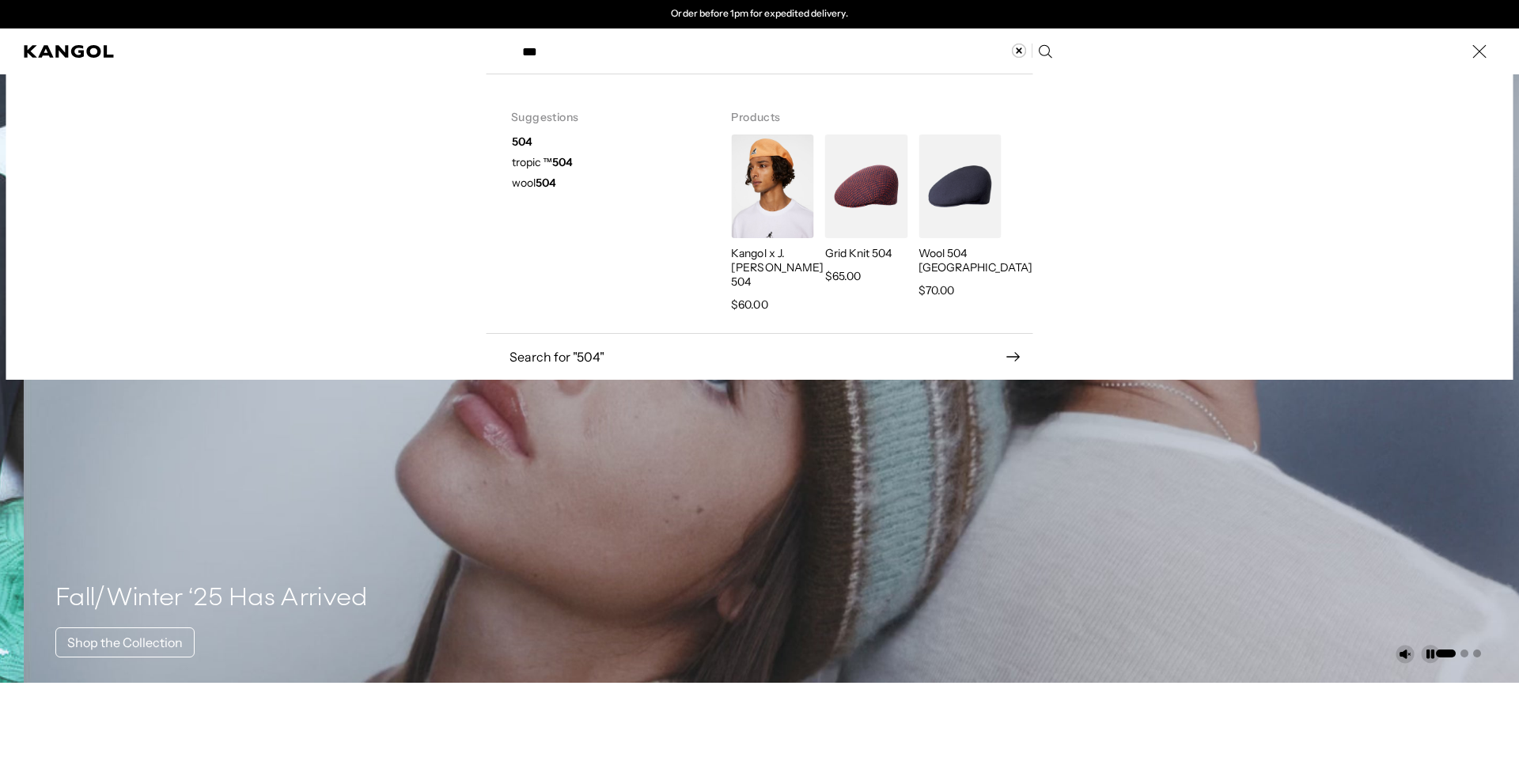
type input "***"
click at [1043, 51] on icon "Search here" at bounding box center [1044, 51] width 15 height 15
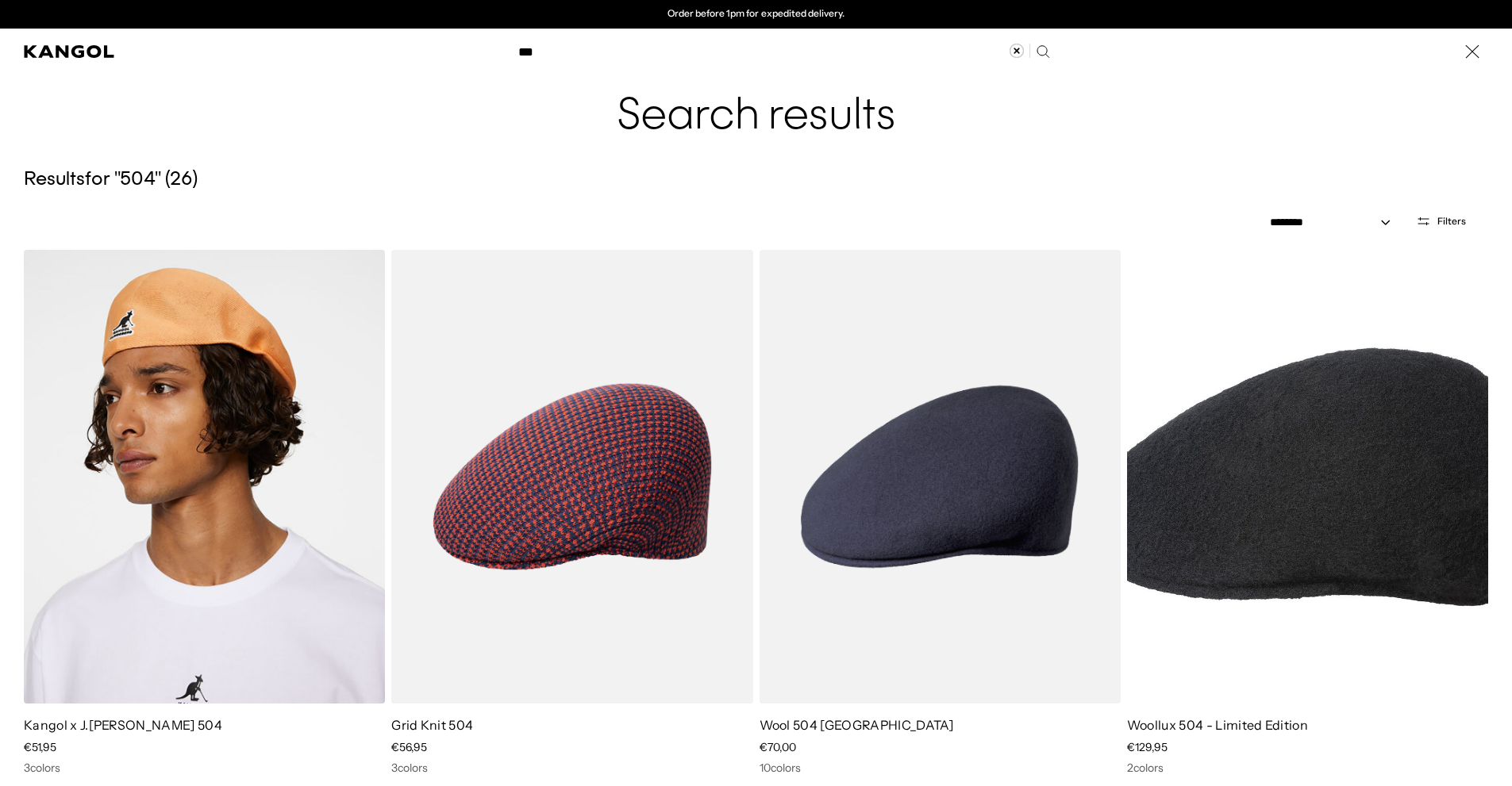
click at [0, 52] on div "Search here" at bounding box center [0, 52] width 0 height 0
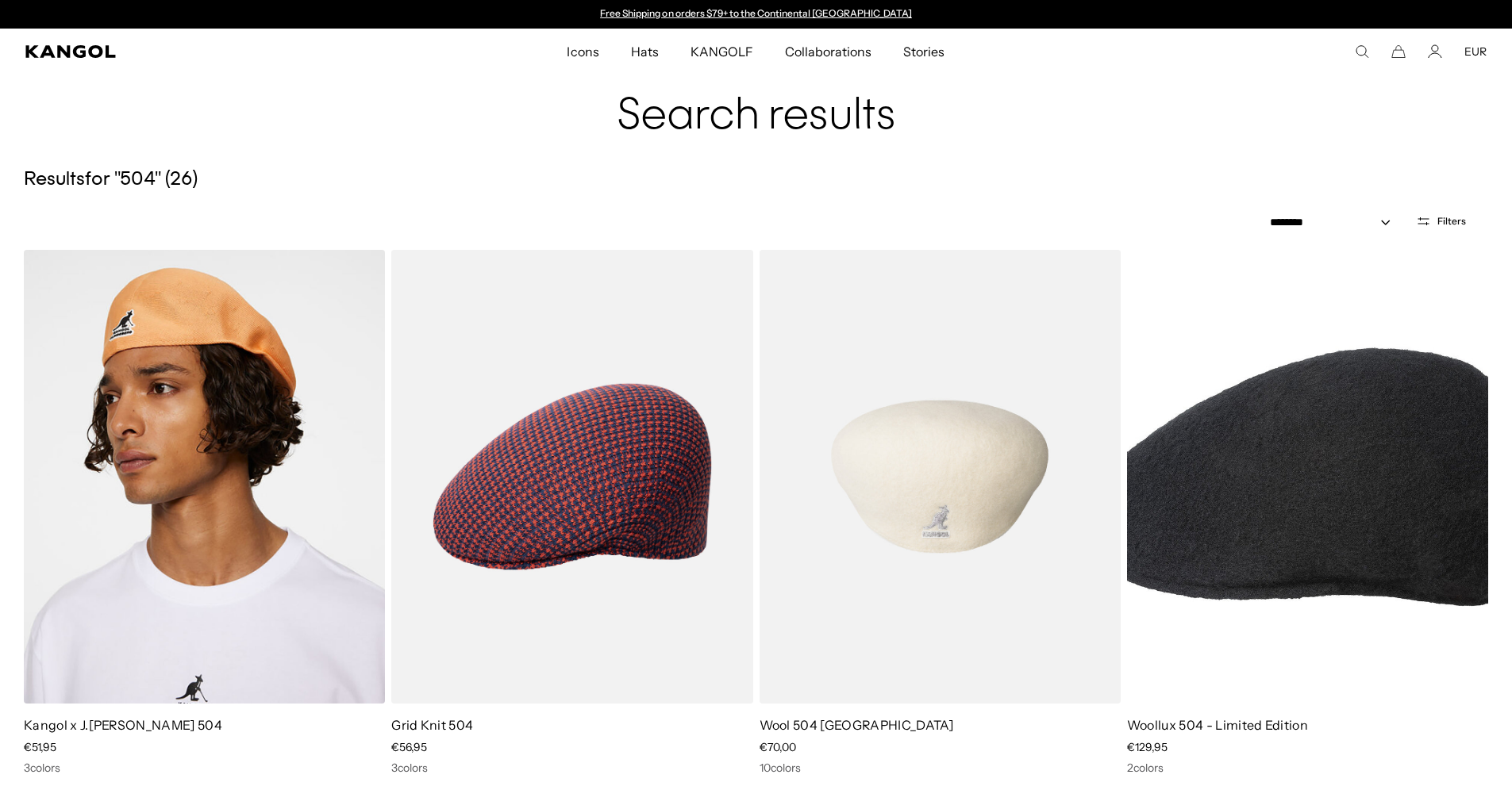
click at [951, 476] on img at bounding box center [940, 476] width 361 height 453
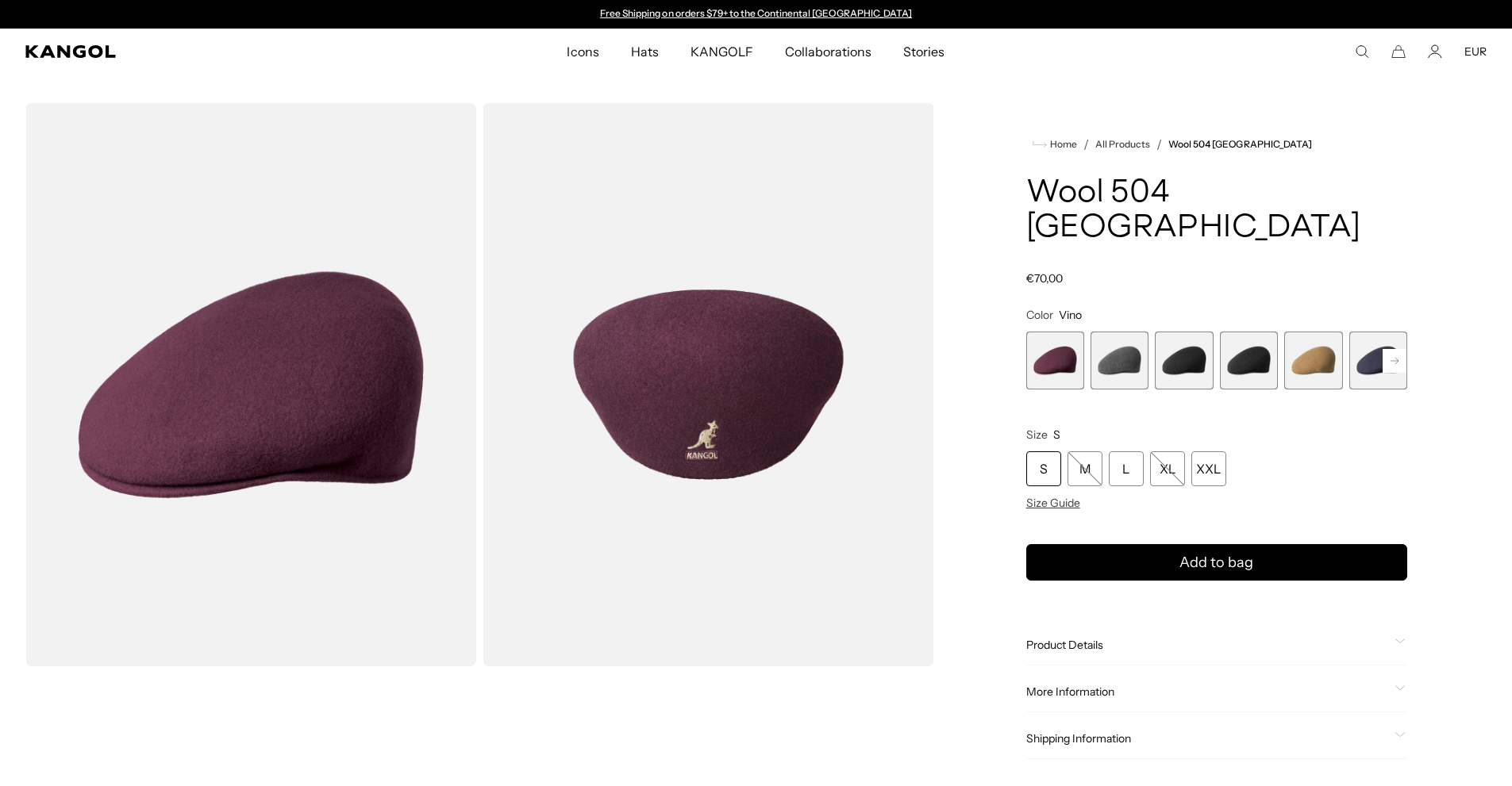
click at [1173, 336] on span "3 of 12" at bounding box center [1183, 360] width 58 height 58
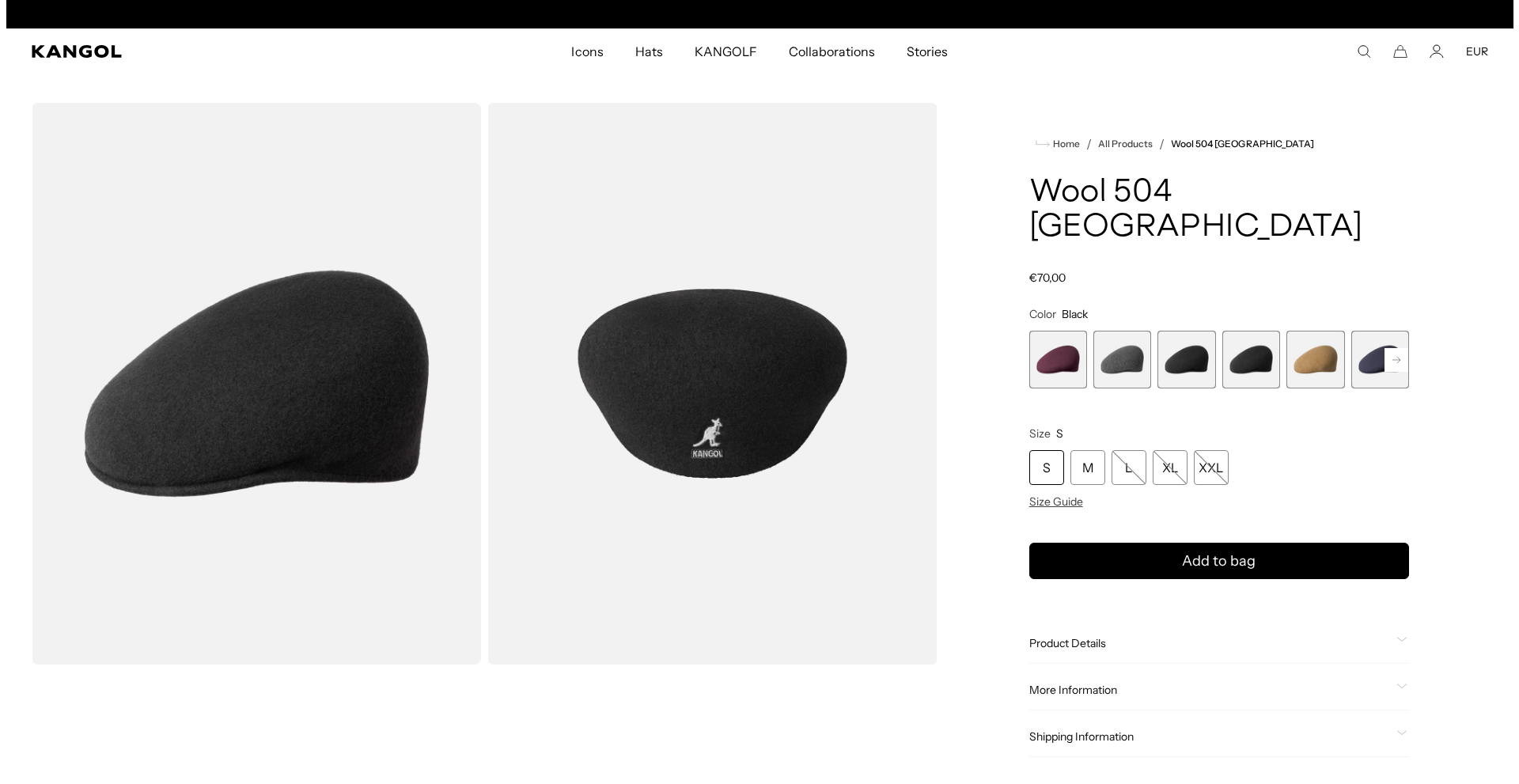
scroll to position [0, 326]
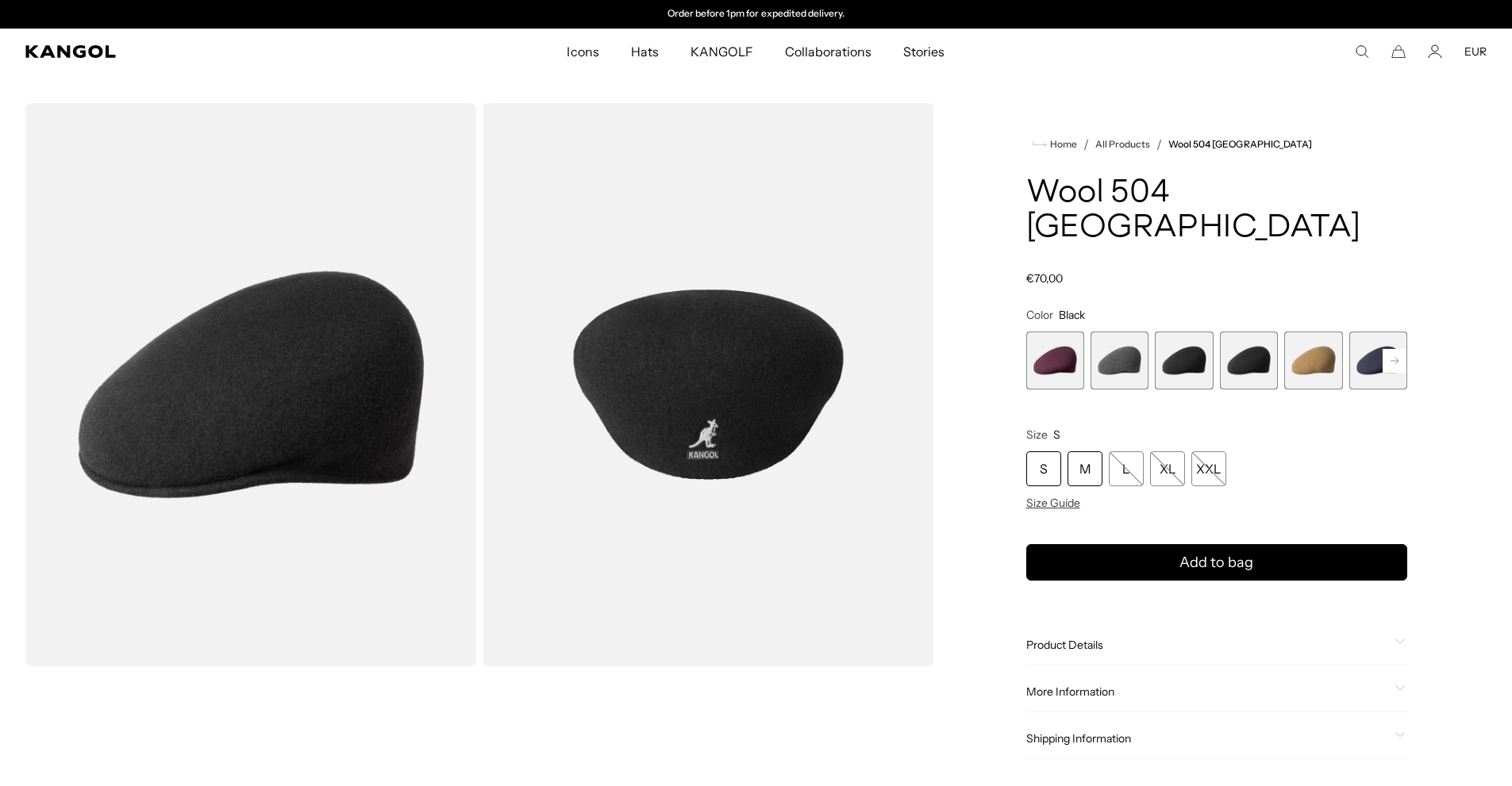
click at [1079, 452] on div "M" at bounding box center [1084, 469] width 35 height 35
click at [1064, 496] on span "Size Guide" at bounding box center [1053, 503] width 54 height 15
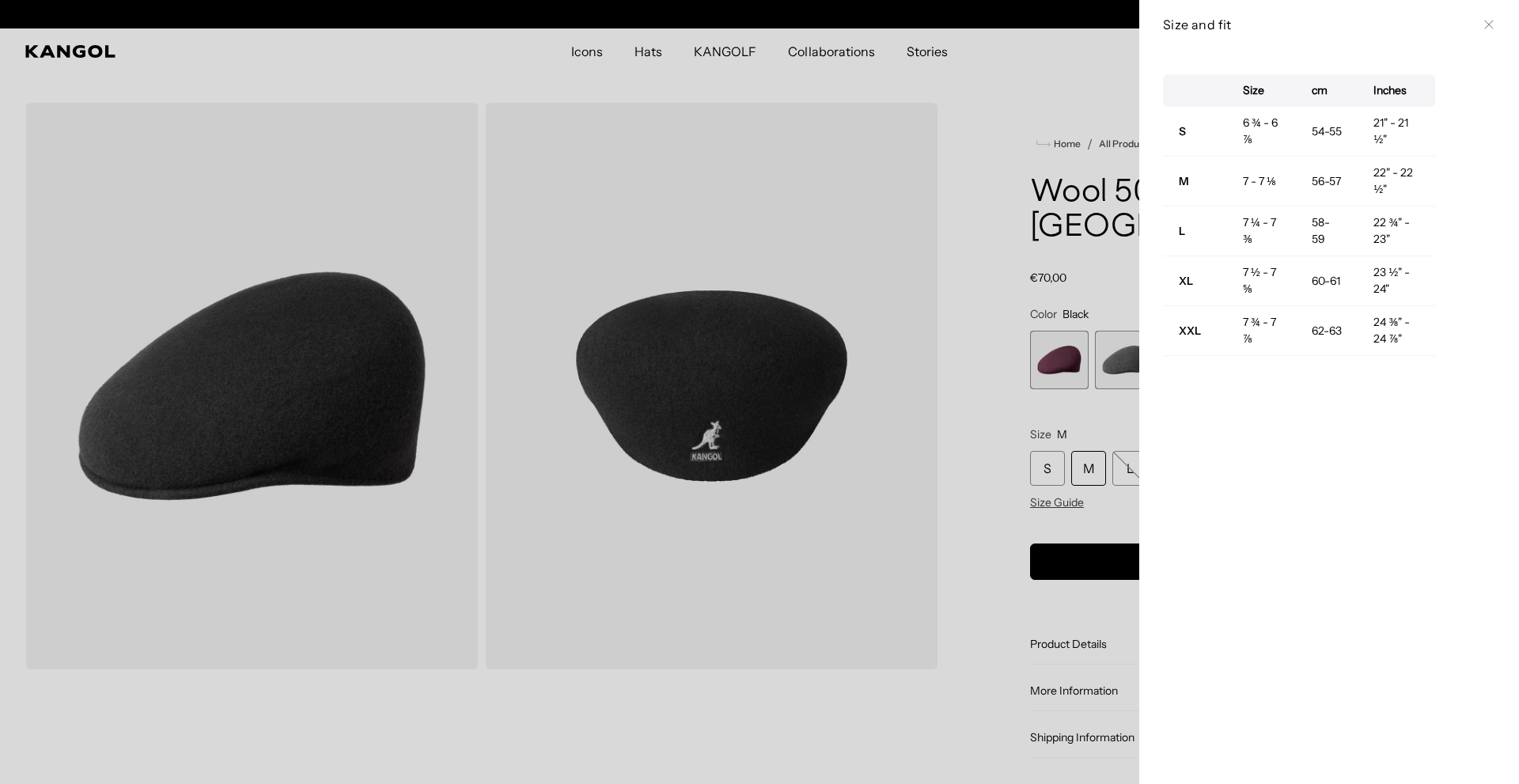
scroll to position [0, 326]
click at [1142, 262] on div "Size cm Inches S 6 ¾ - 6 ⅞ 54-55 21" - 21 ½" M 7 - 7 ⅛ 56-57 22" - 22 ½" L 7 ¼ …" at bounding box center [1329, 416] width 380 height 735
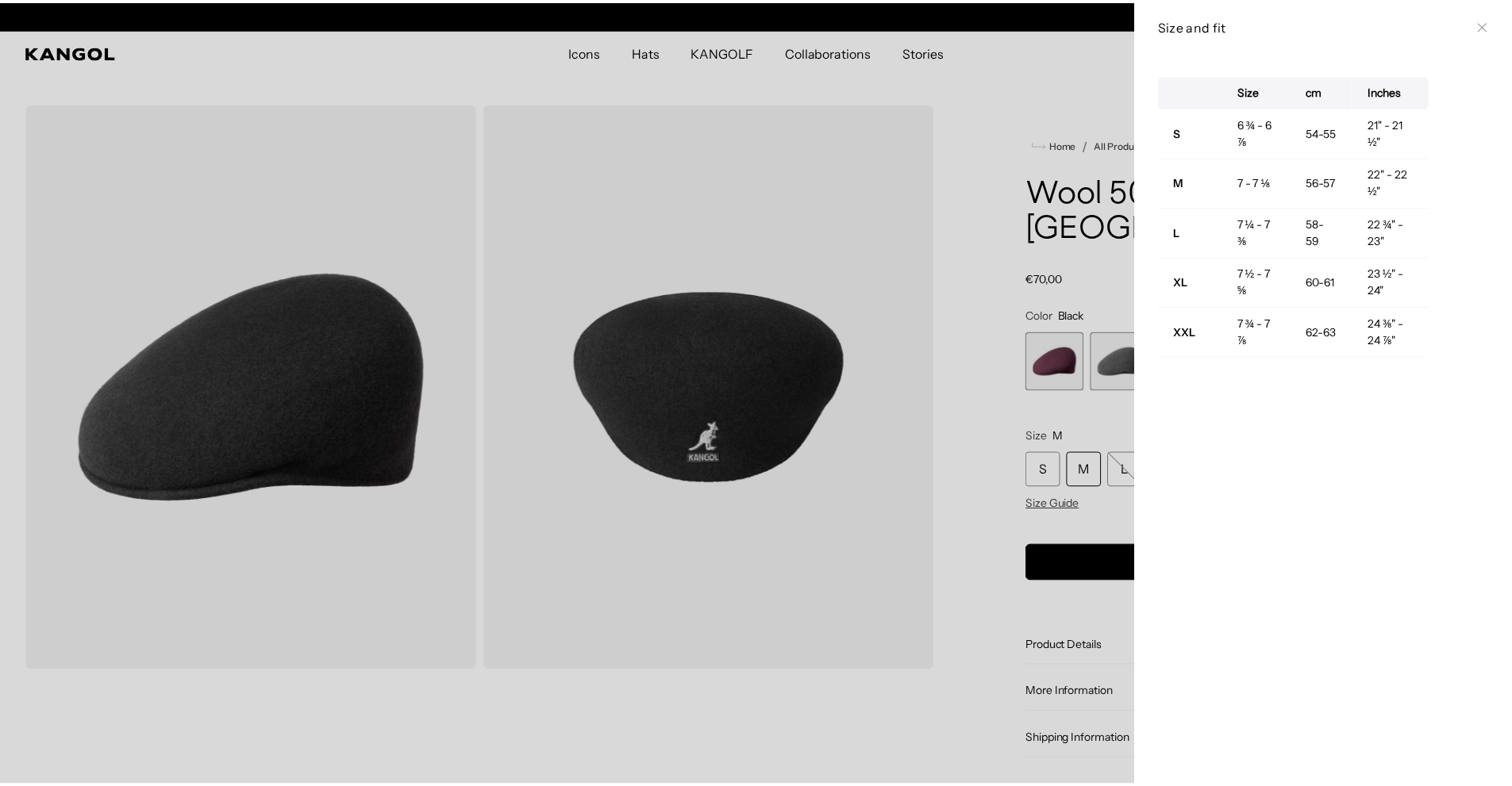
scroll to position [0, 0]
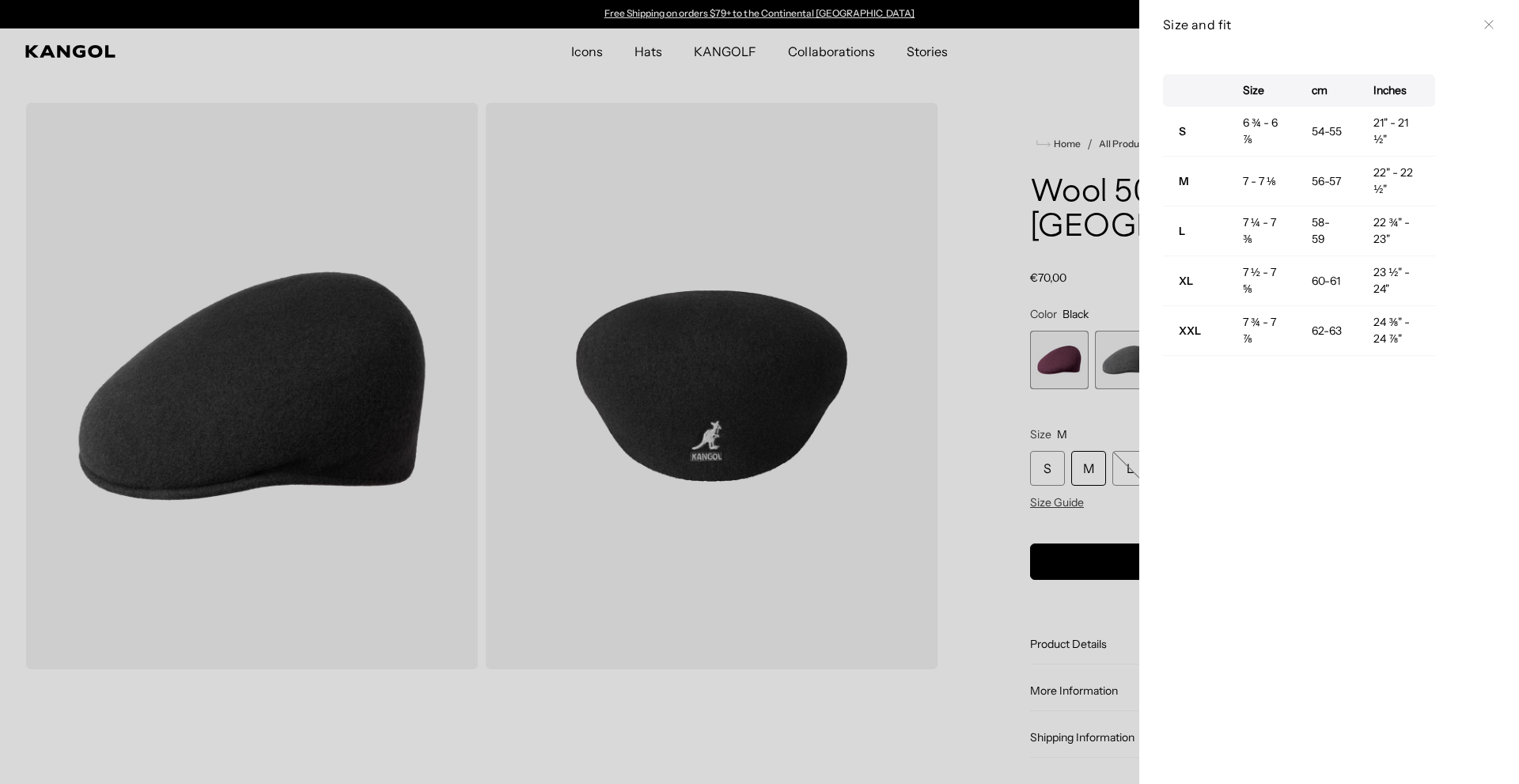
click at [986, 314] on div at bounding box center [759, 392] width 1519 height 784
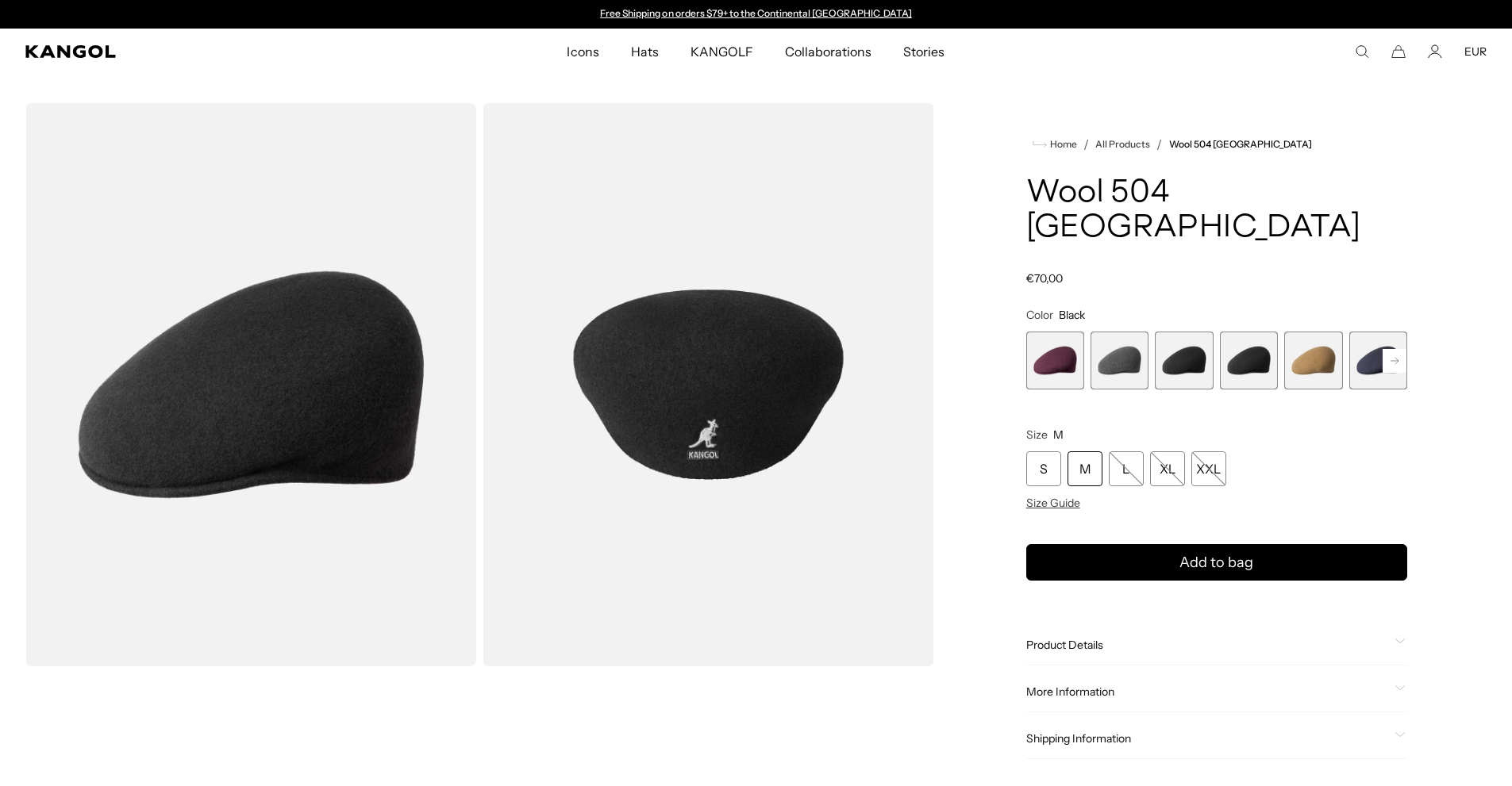
click at [1076, 452] on div "M" at bounding box center [1084, 469] width 35 height 35
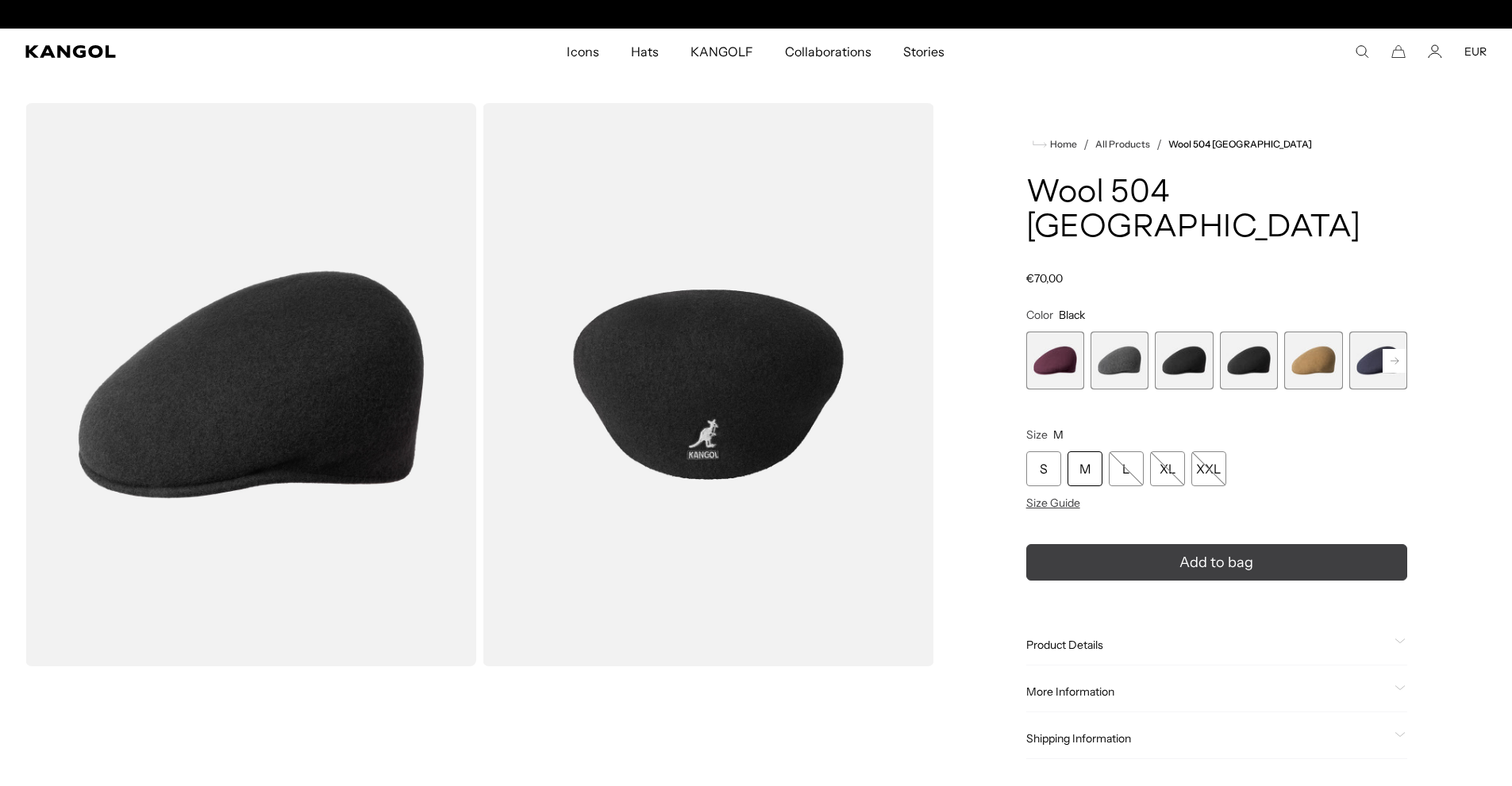
click at [1128, 544] on button "Add to bag" at bounding box center [1217, 562] width 381 height 36
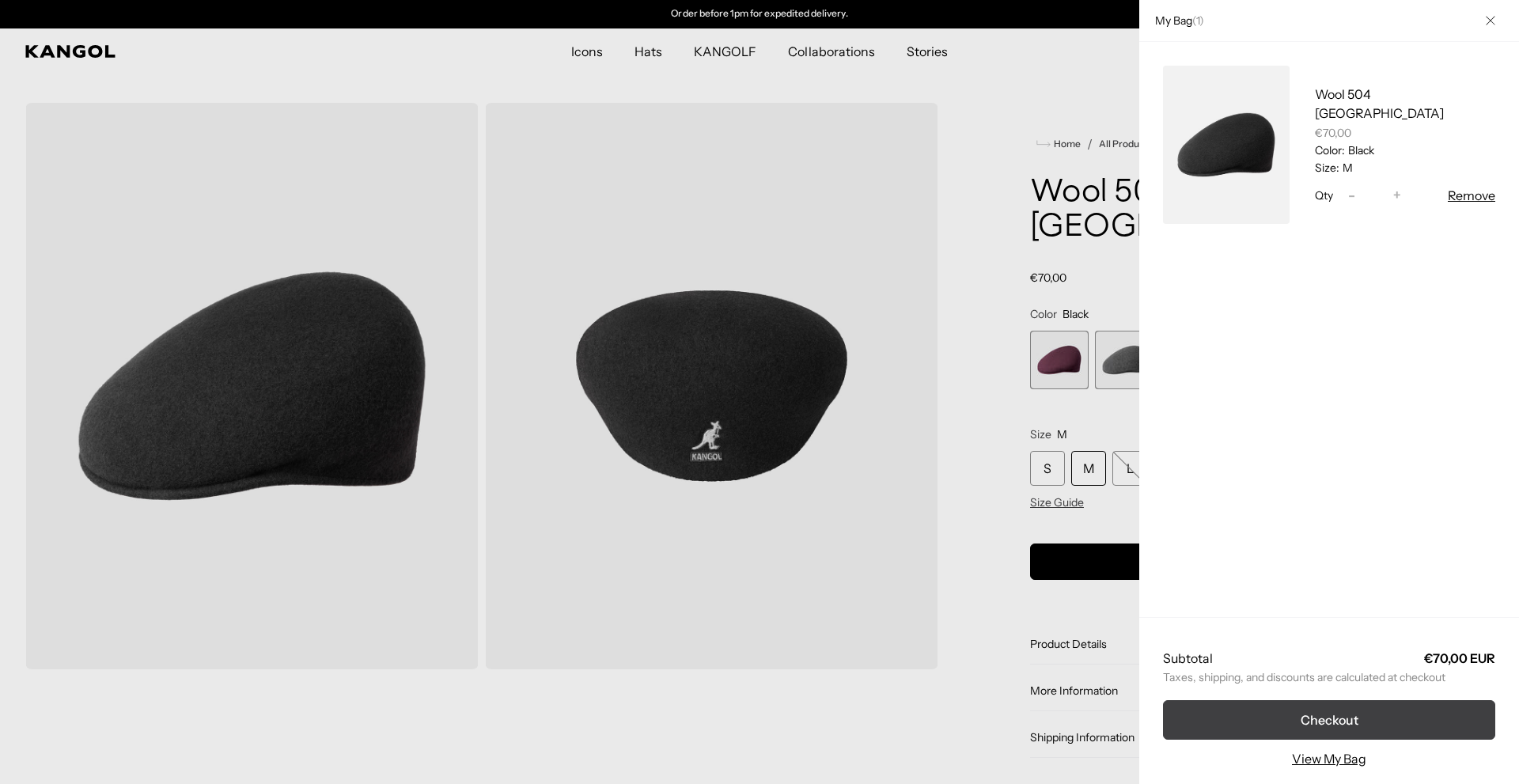
click at [1406, 715] on button "Checkout" at bounding box center [1329, 720] width 333 height 40
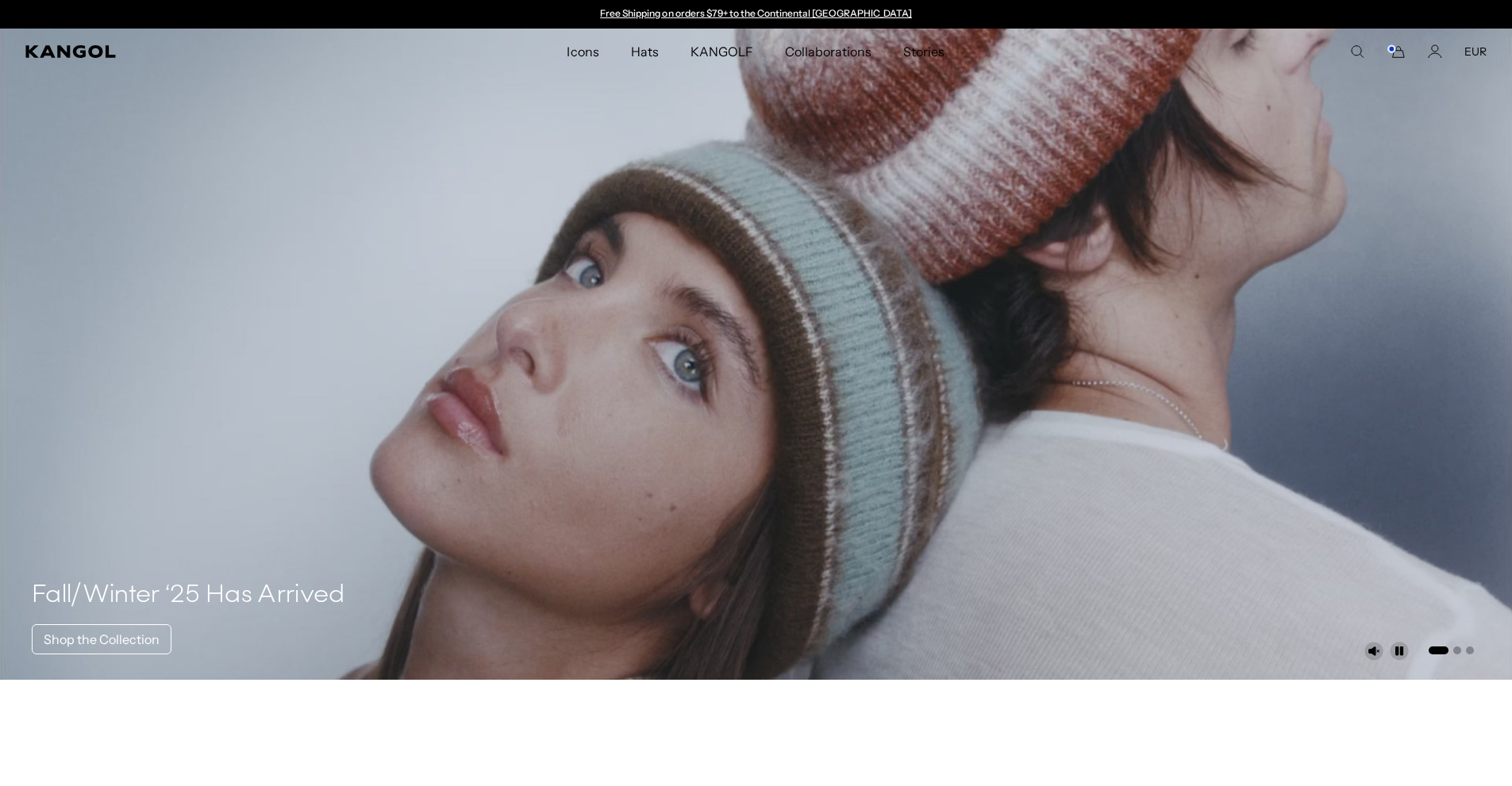
click at [1363, 38] on comp-header "Icons Icons Buckets & Casuals Berets 504s & 507s" at bounding box center [756, 51] width 1512 height 46
click at [1348, 54] on div "Search here EUR USD EUR" at bounding box center [1311, 51] width 351 height 15
click at [1354, 49] on icon "Search here" at bounding box center [1356, 51] width 15 height 15
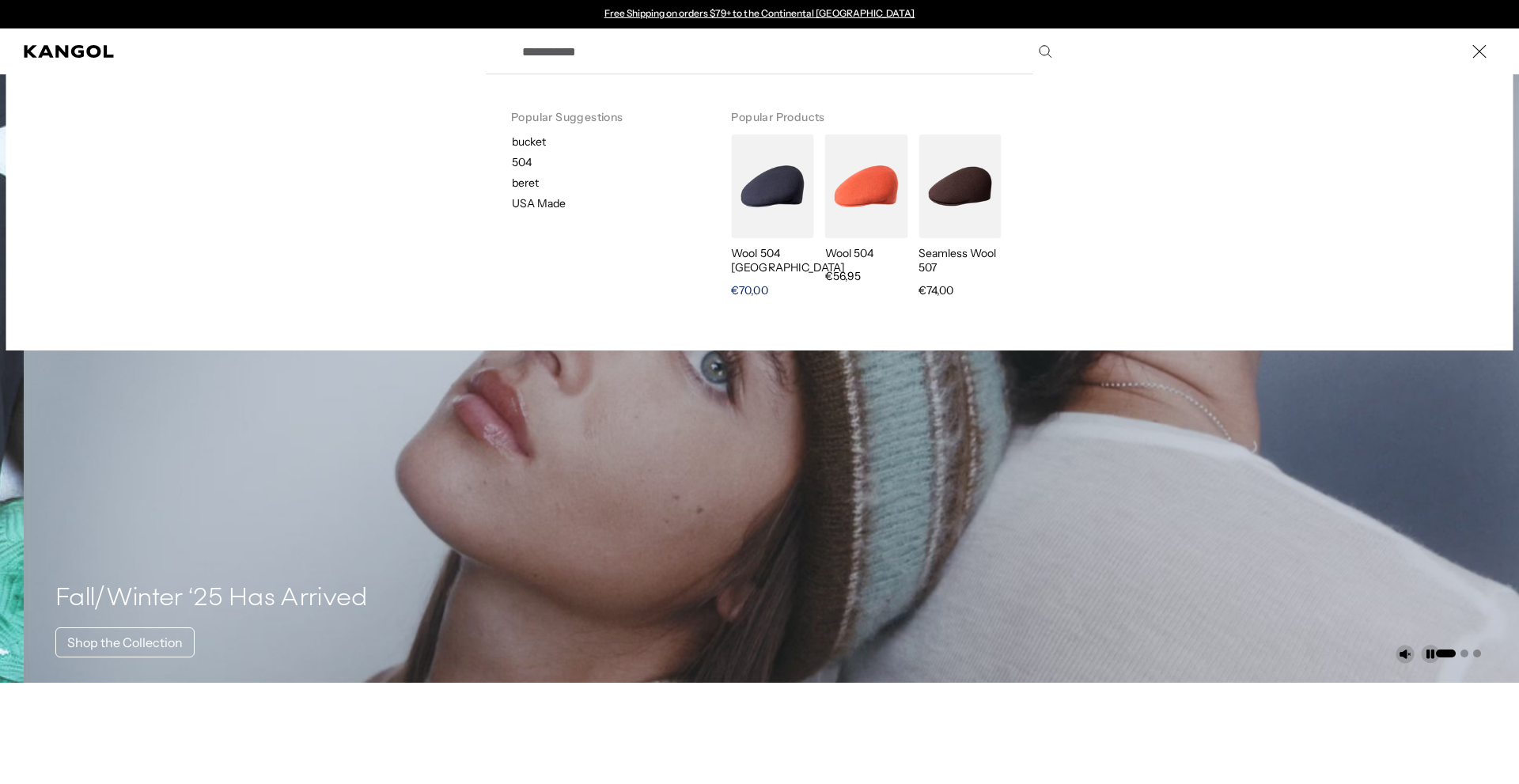
click at [773, 225] on img "Search here" at bounding box center [773, 186] width 83 height 103
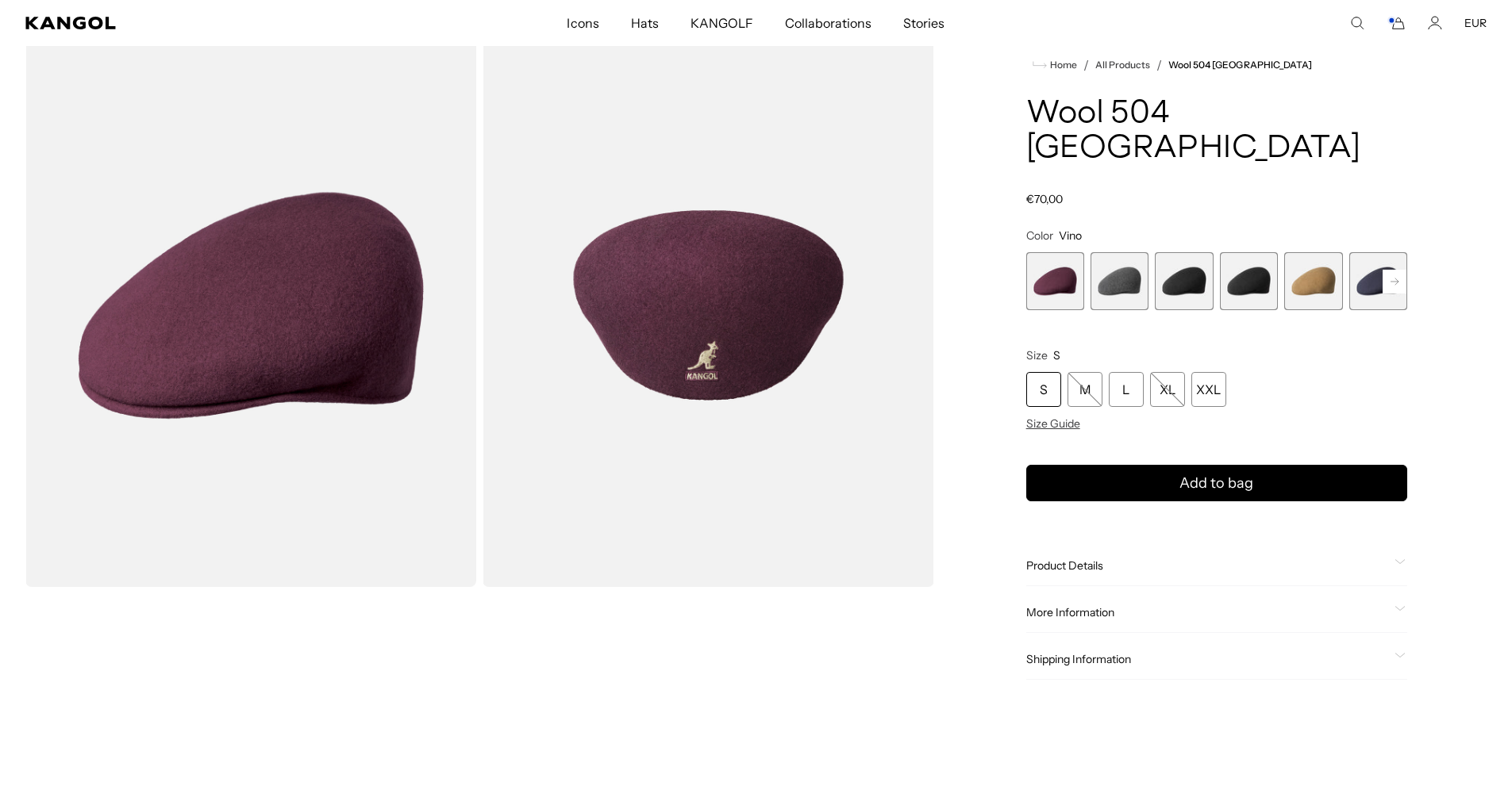
click at [1196, 252] on span "3 of 12" at bounding box center [1183, 281] width 58 height 58
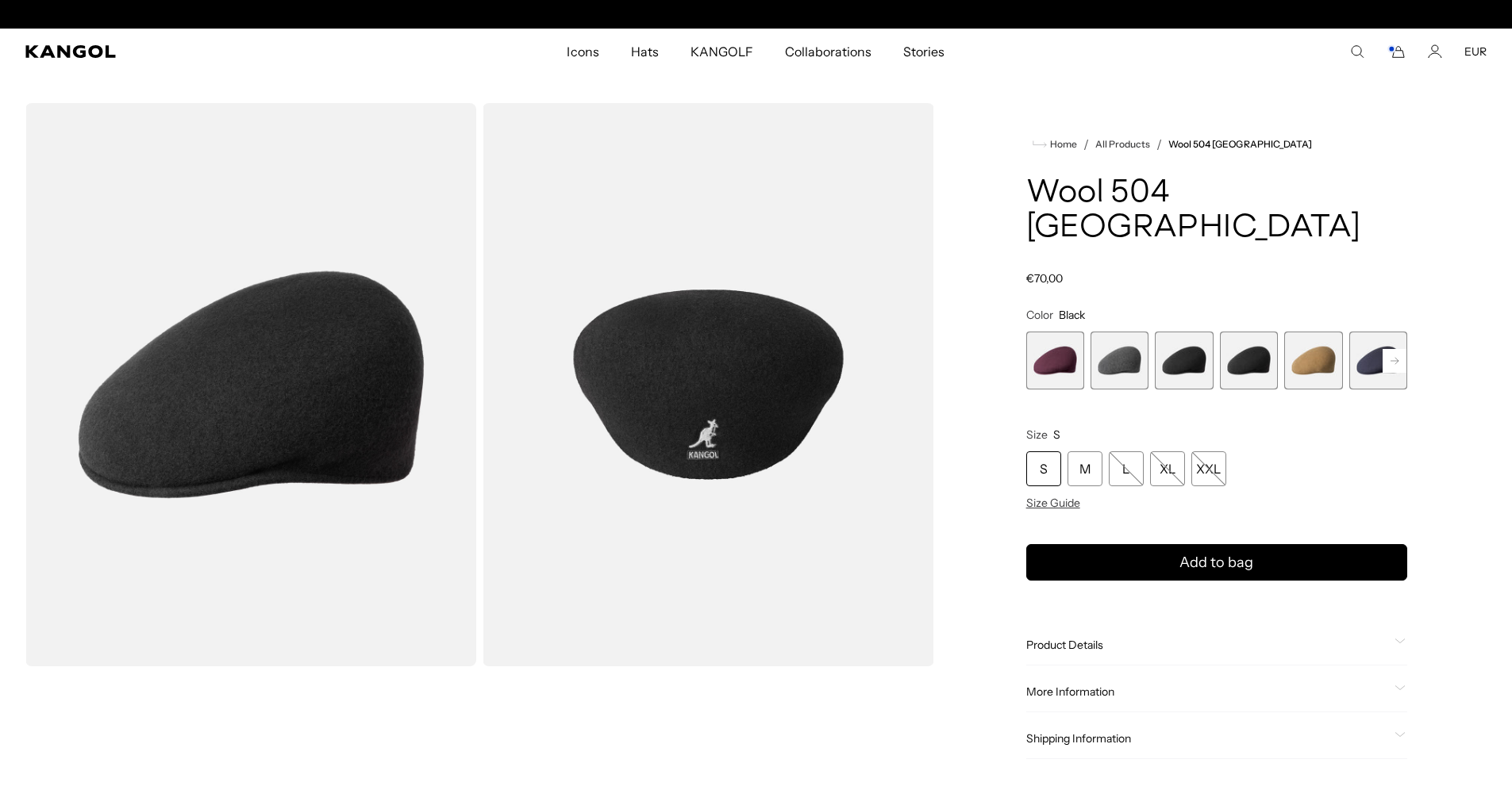
scroll to position [0, 327]
